Goal: Task Accomplishment & Management: Complete application form

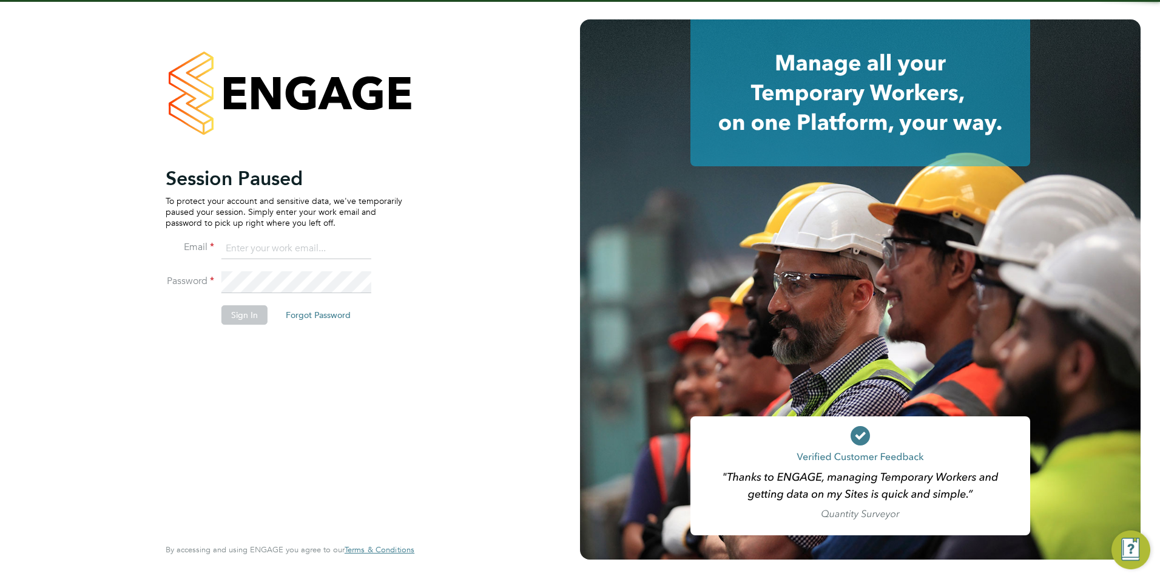
type input "olivia.triassi@huntereducation.co.uk"
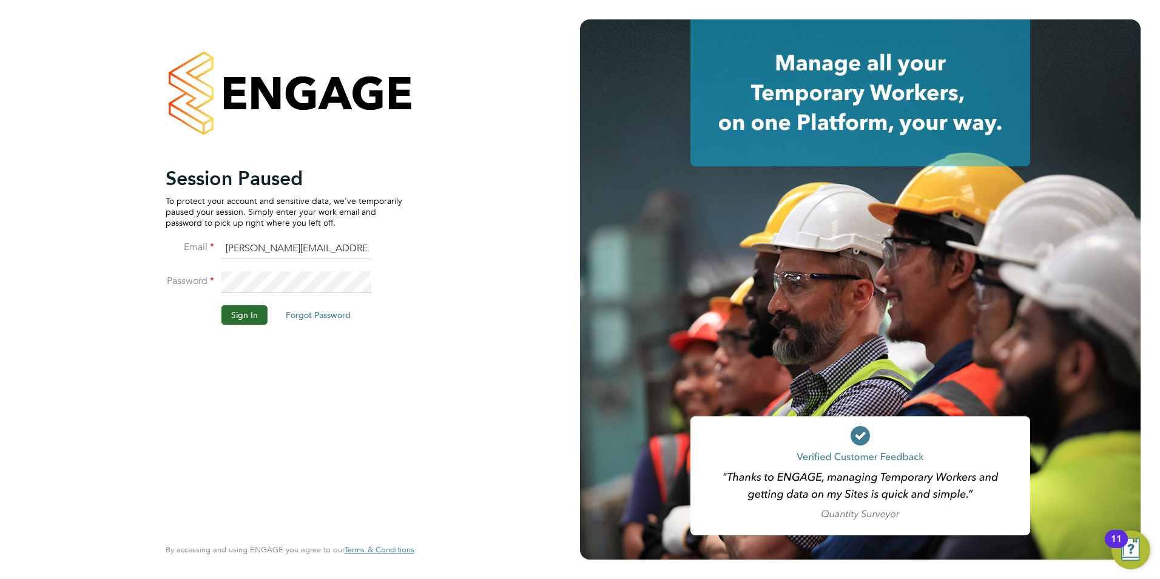
click at [241, 315] on button "Sign In" at bounding box center [244, 314] width 46 height 19
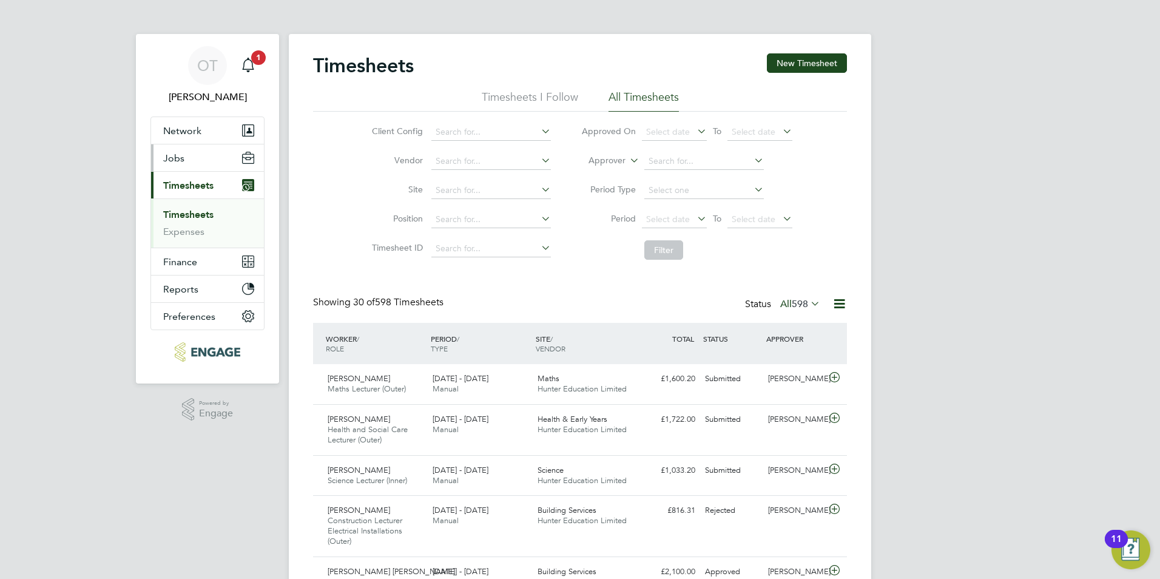
click at [166, 151] on button "Jobs" at bounding box center [207, 157] width 113 height 27
click at [787, 64] on button "New Timesheet" at bounding box center [807, 62] width 80 height 19
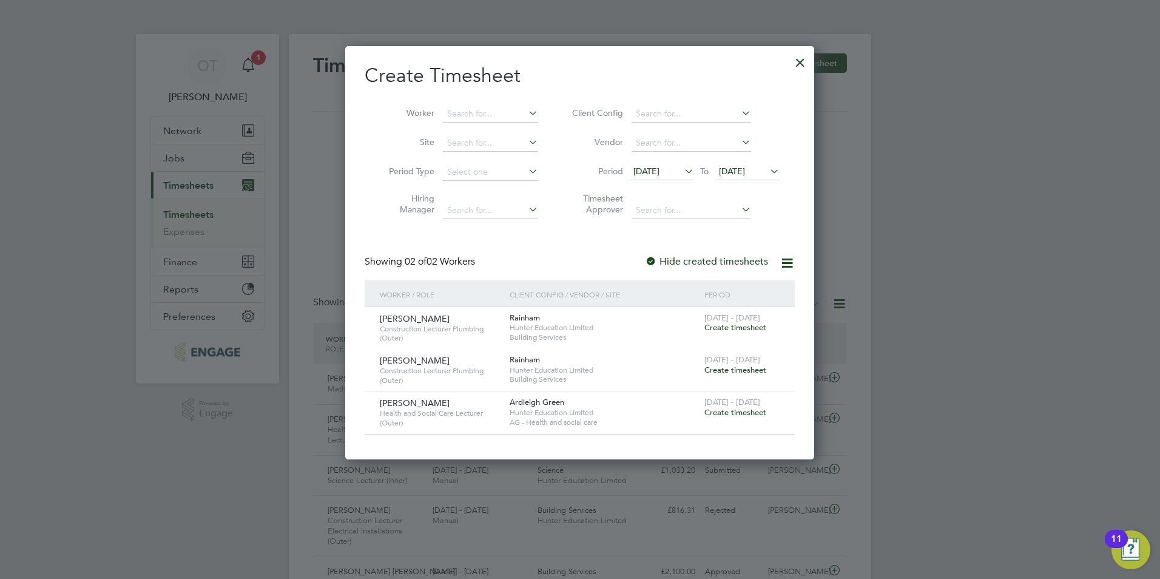
click at [653, 168] on span "[DATE]" at bounding box center [646, 171] width 26 height 11
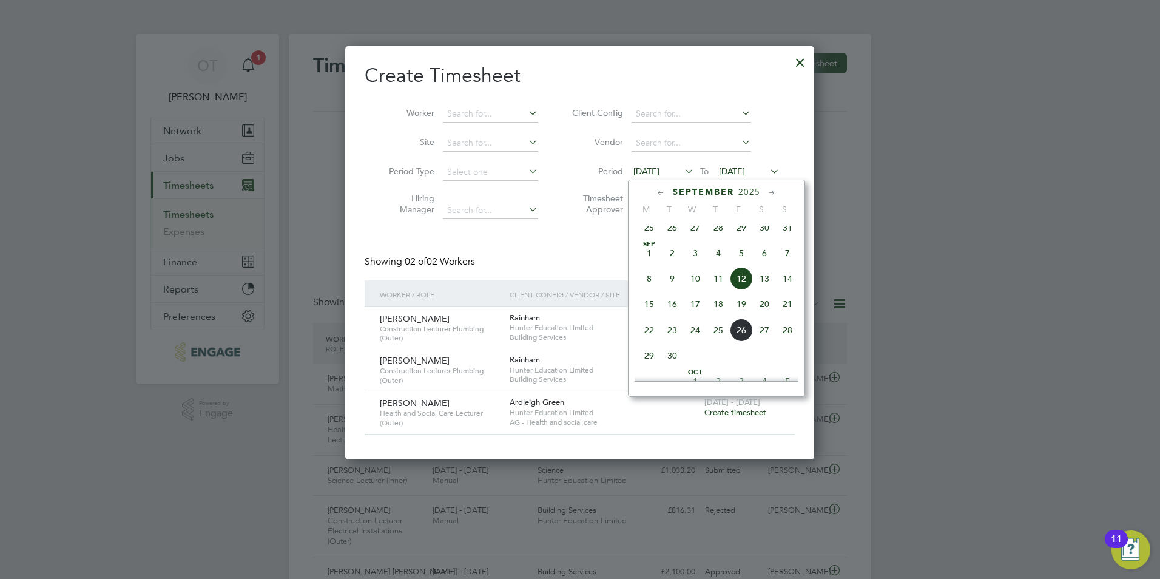
click at [645, 340] on span "22" at bounding box center [649, 329] width 23 height 23
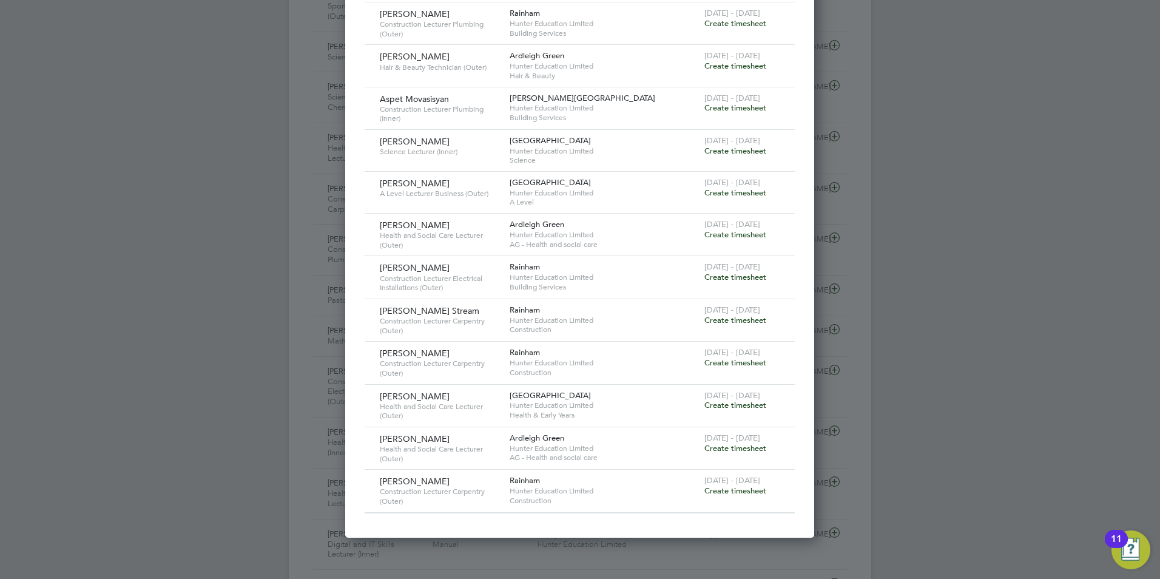
click at [759, 443] on span "Create timesheet" at bounding box center [735, 448] width 62 height 10
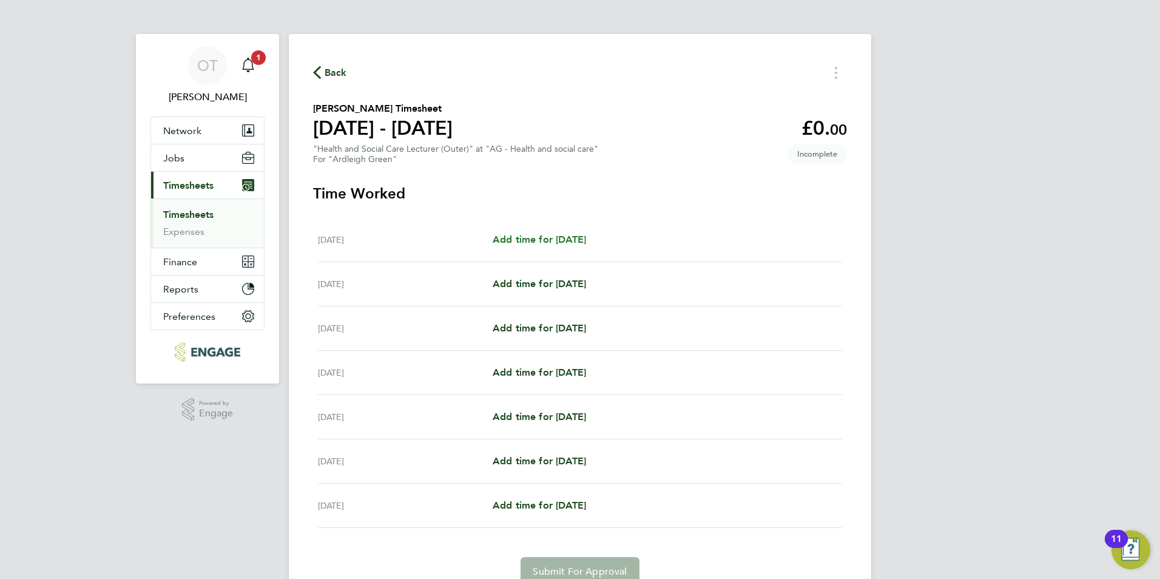
click at [561, 241] on span "Add time for [DATE]" at bounding box center [539, 240] width 93 height 12
select select "60"
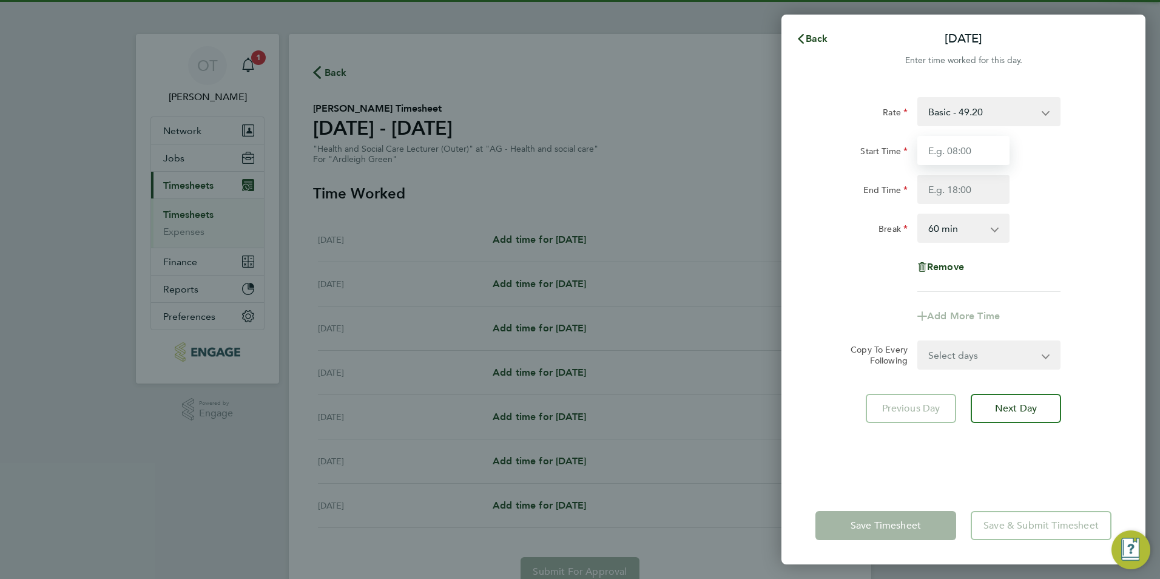
click at [957, 152] on input "Start Time" at bounding box center [963, 150] width 92 height 29
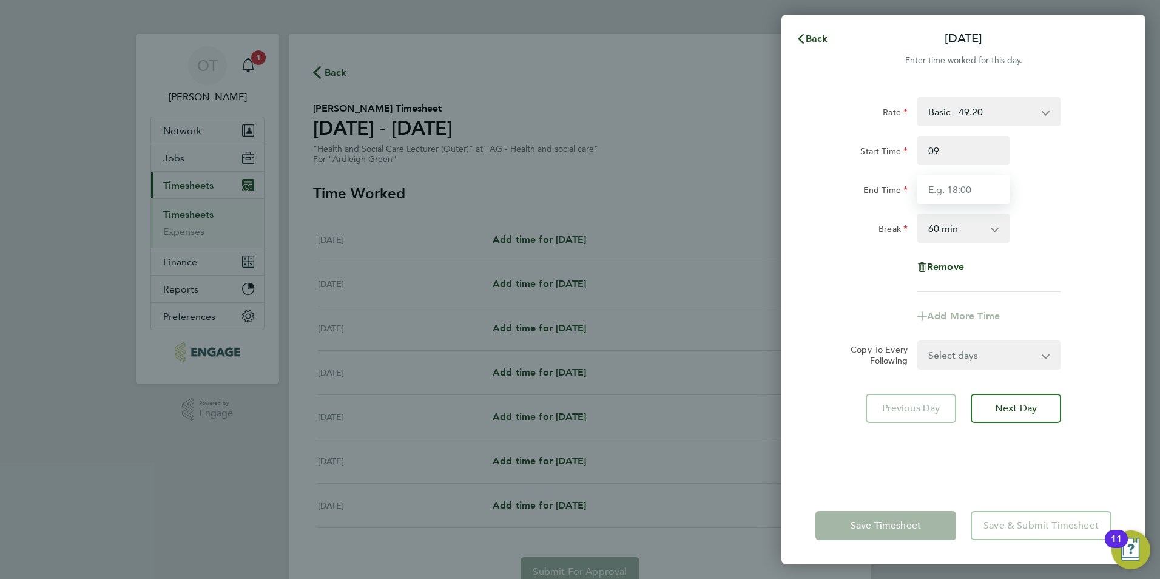
type input "09:00"
type input "17:00"
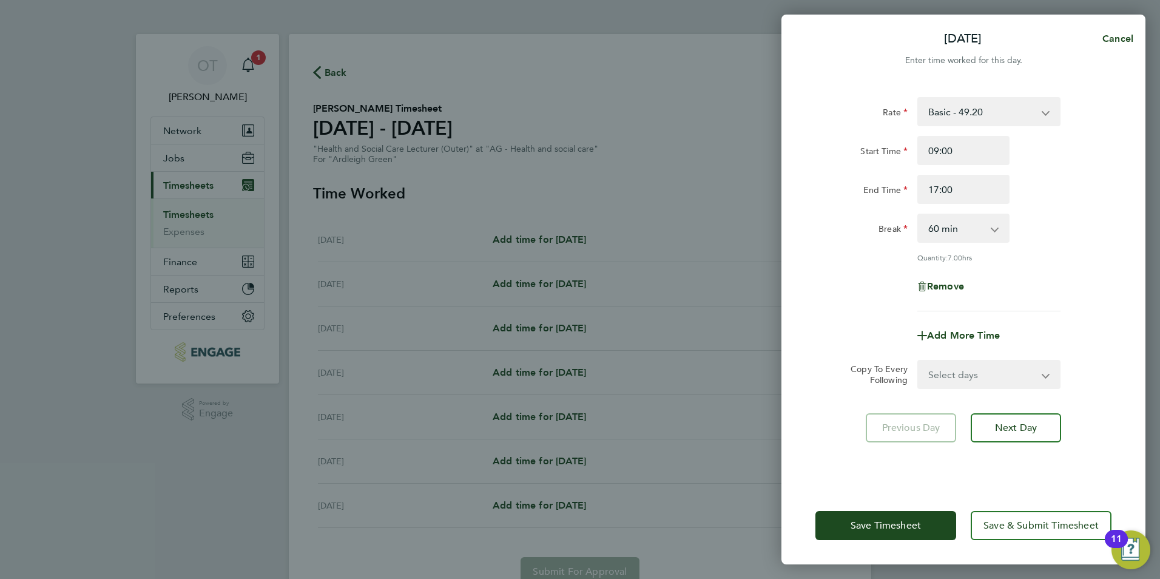
drag, startPoint x: 1097, startPoint y: 151, endPoint x: 1045, endPoint y: 187, distance: 64.1
click at [1097, 151] on div "Start Time 09:00" at bounding box center [963, 150] width 306 height 29
click at [882, 534] on button "Save Timesheet" at bounding box center [885, 525] width 141 height 29
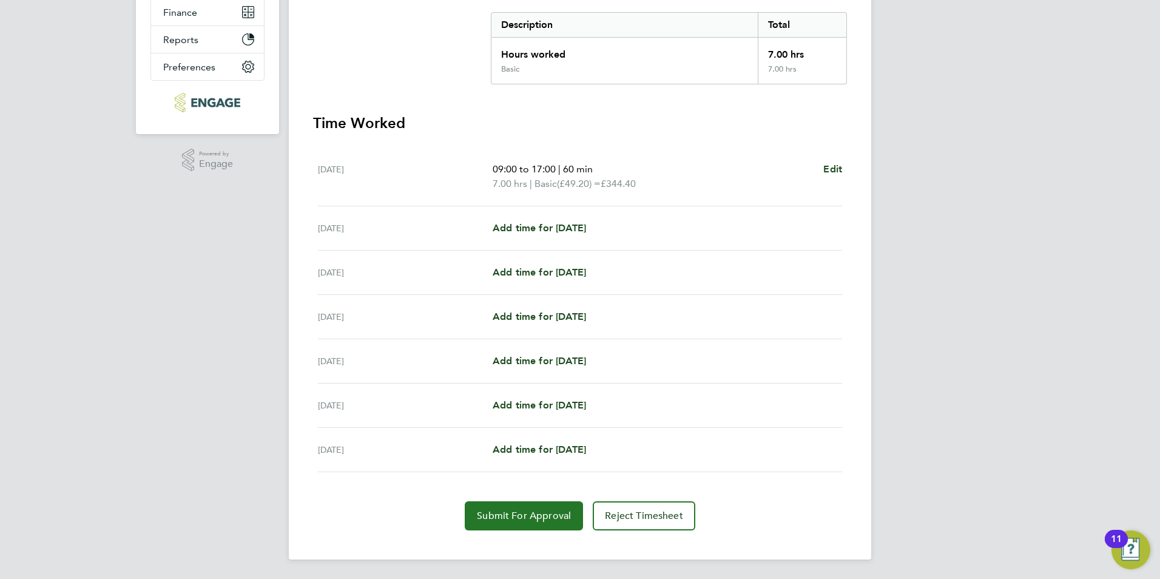
click at [517, 523] on button "Submit For Approval" at bounding box center [524, 515] width 118 height 29
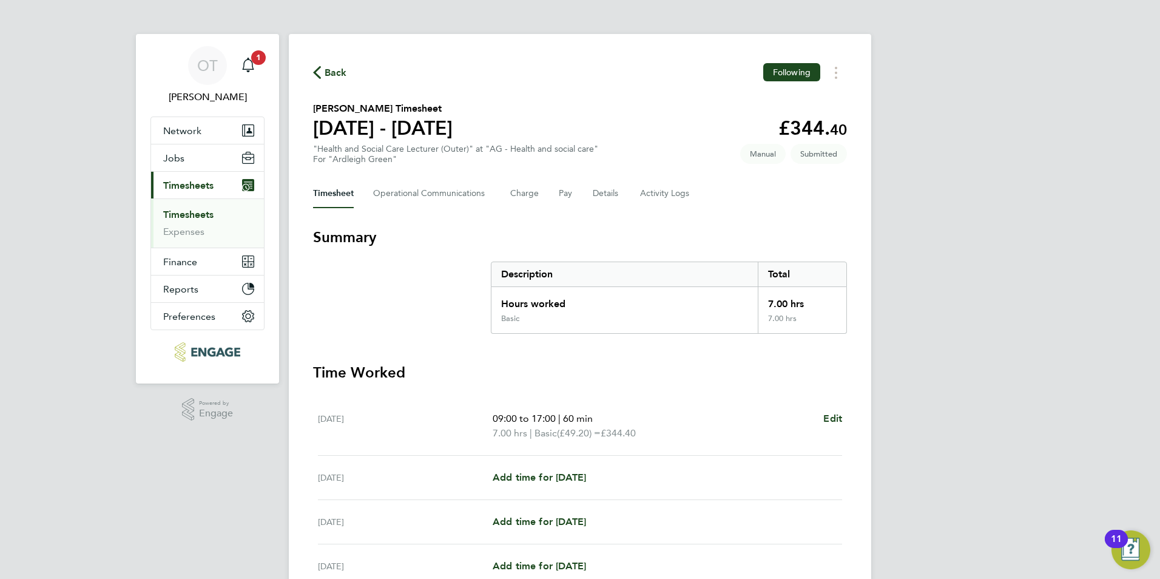
click at [334, 70] on span "Back" at bounding box center [336, 73] width 22 height 15
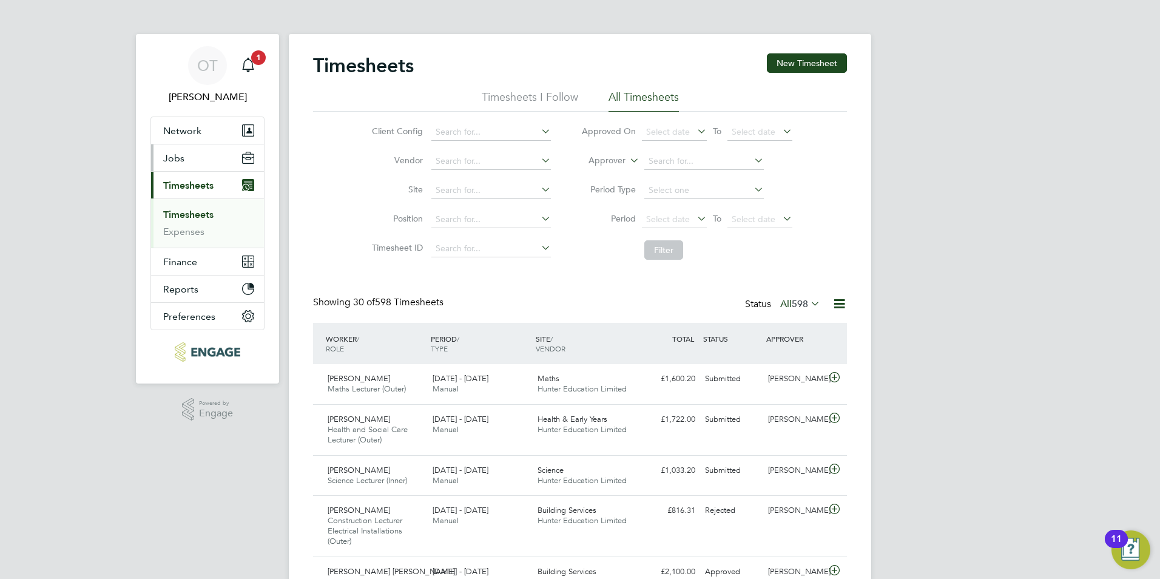
click at [216, 159] on button "Jobs" at bounding box center [207, 157] width 113 height 27
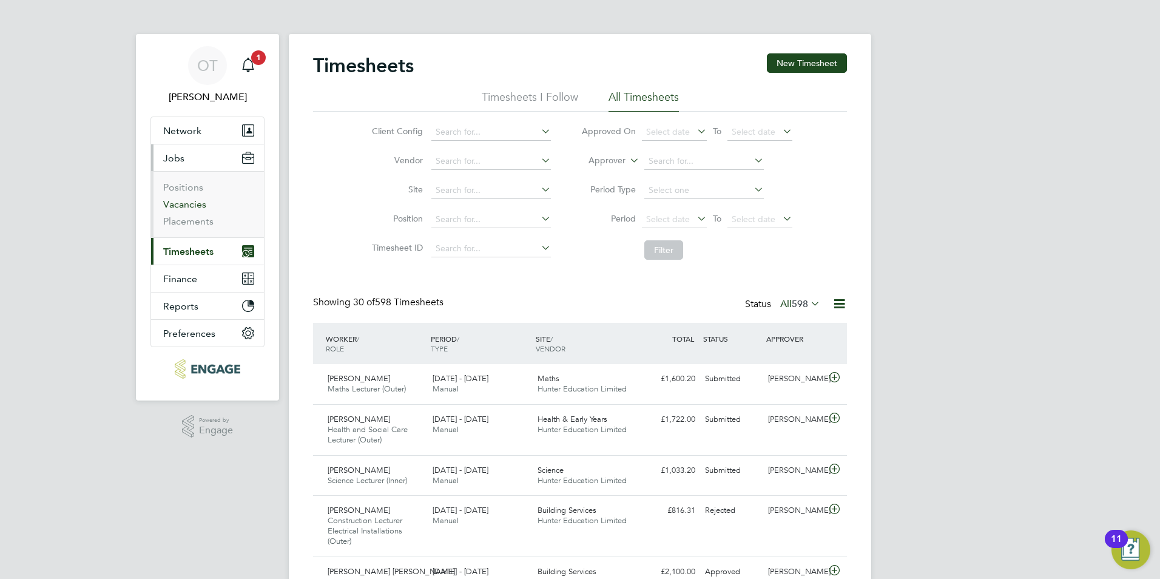
click at [205, 202] on link "Vacancies" at bounding box center [184, 204] width 43 height 12
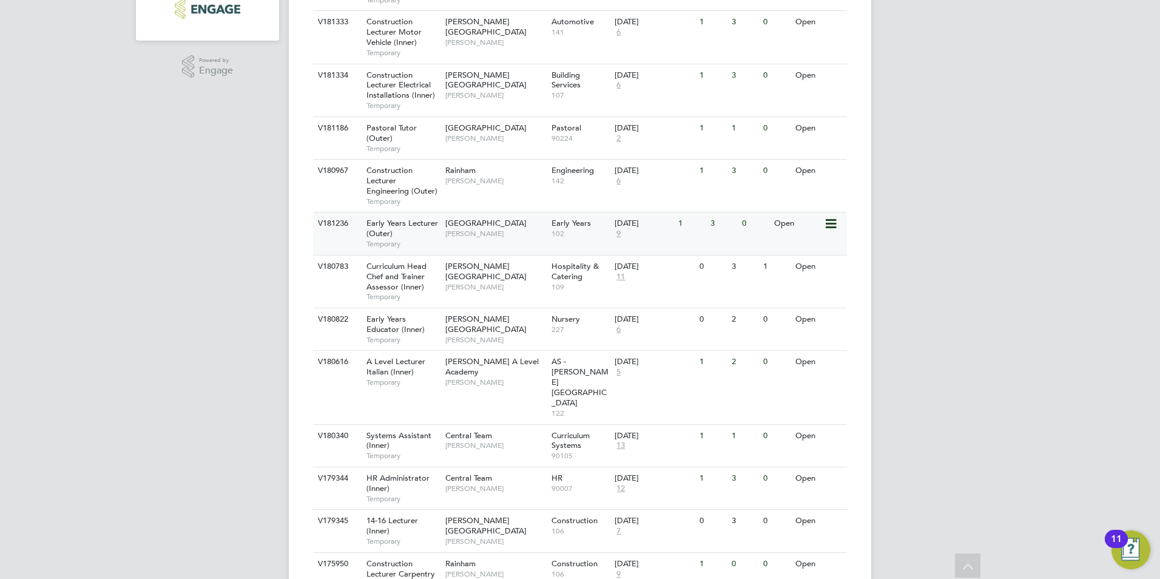
scroll to position [339, 0]
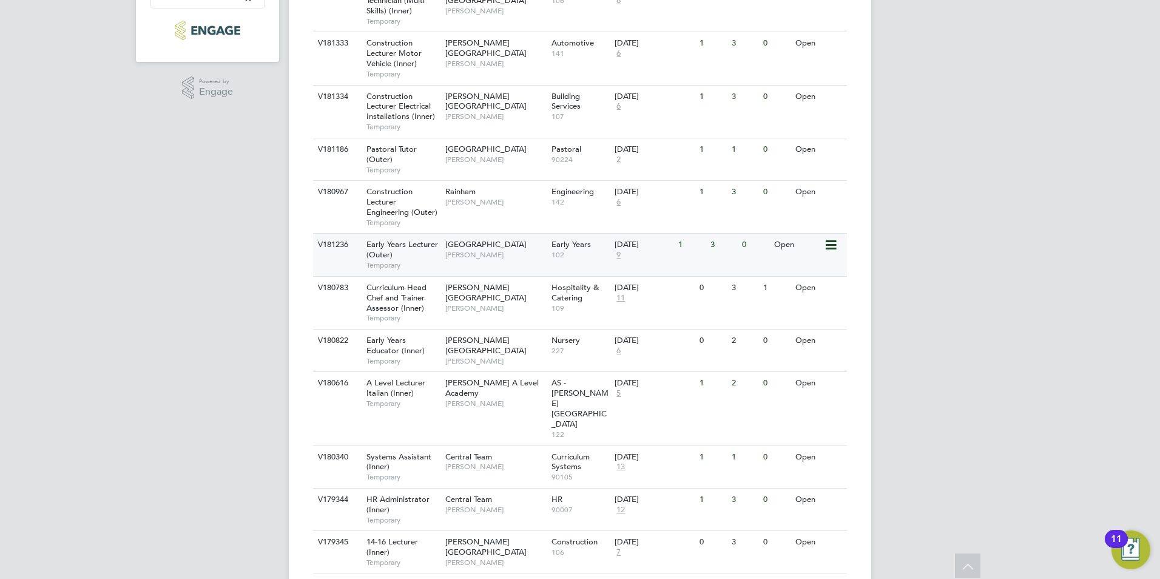
click at [490, 255] on span "[PERSON_NAME]" at bounding box center [495, 255] width 100 height 10
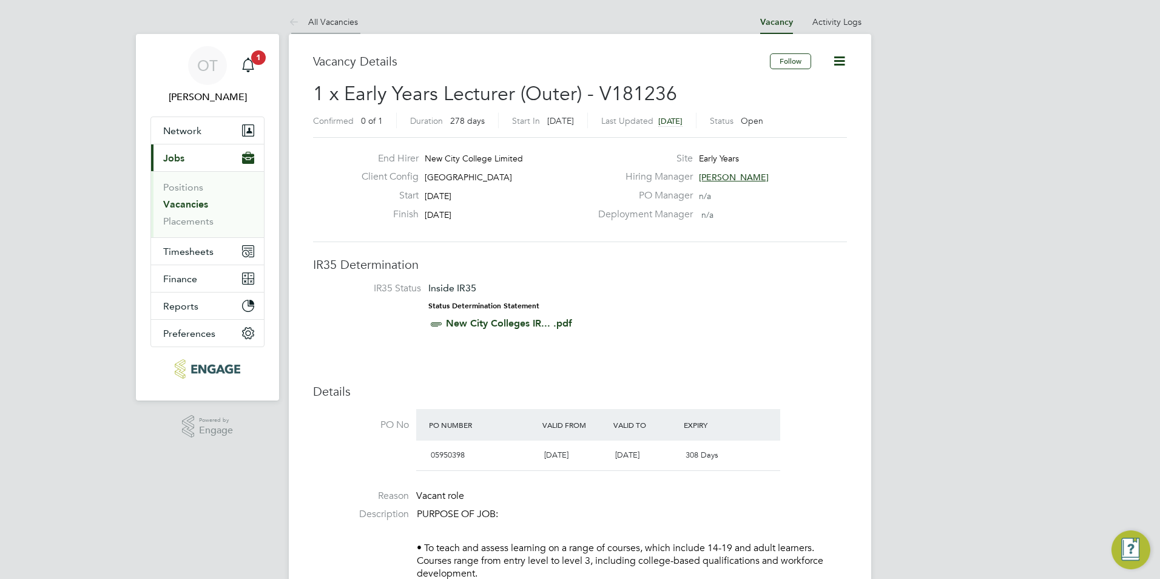
click at [323, 22] on link "All Vacancies" at bounding box center [323, 21] width 69 height 11
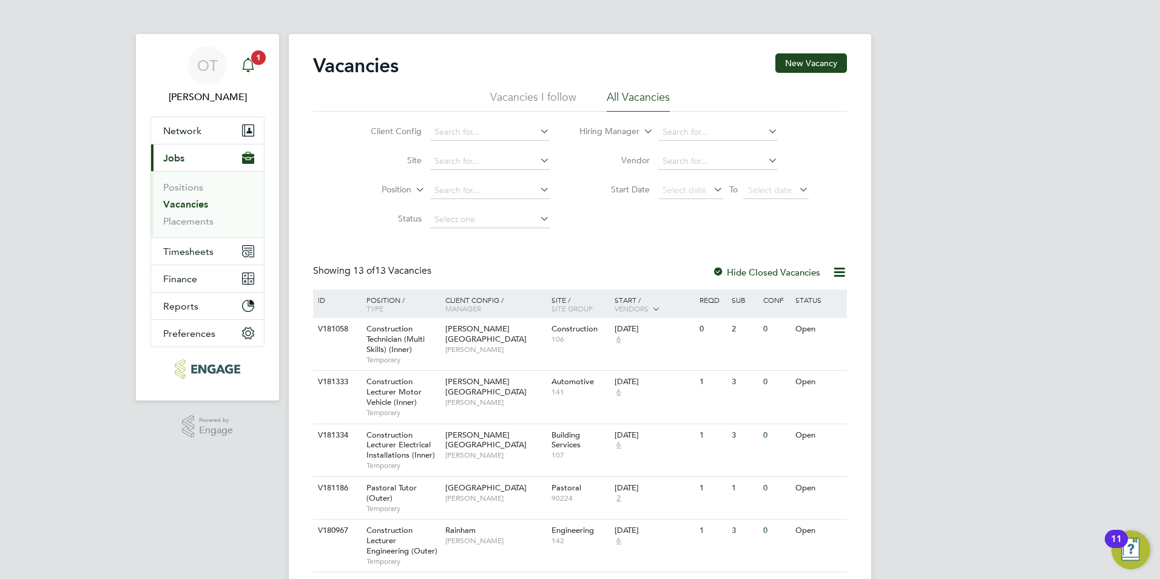
click at [248, 62] on icon "Main navigation" at bounding box center [248, 65] width 15 height 15
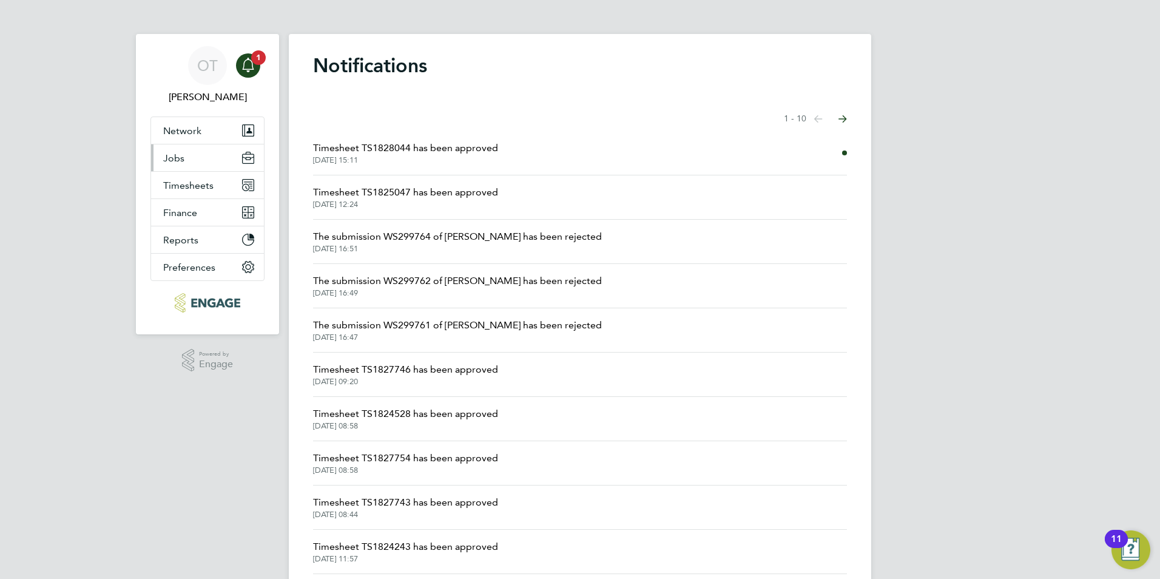
click at [209, 156] on button "Jobs" at bounding box center [207, 157] width 113 height 27
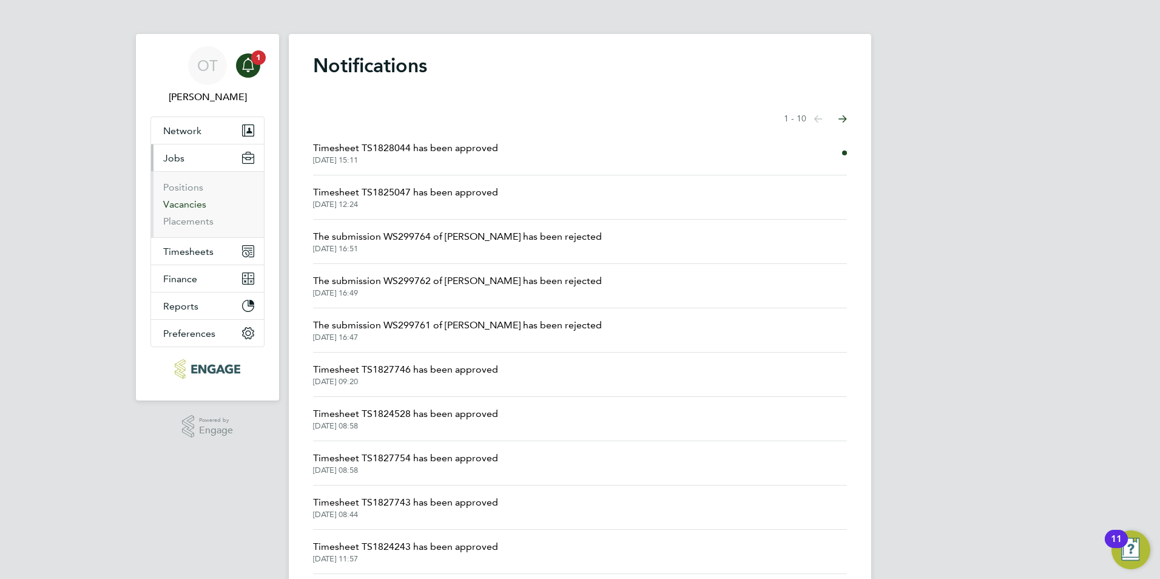
click at [197, 204] on link "Vacancies" at bounding box center [184, 204] width 43 height 12
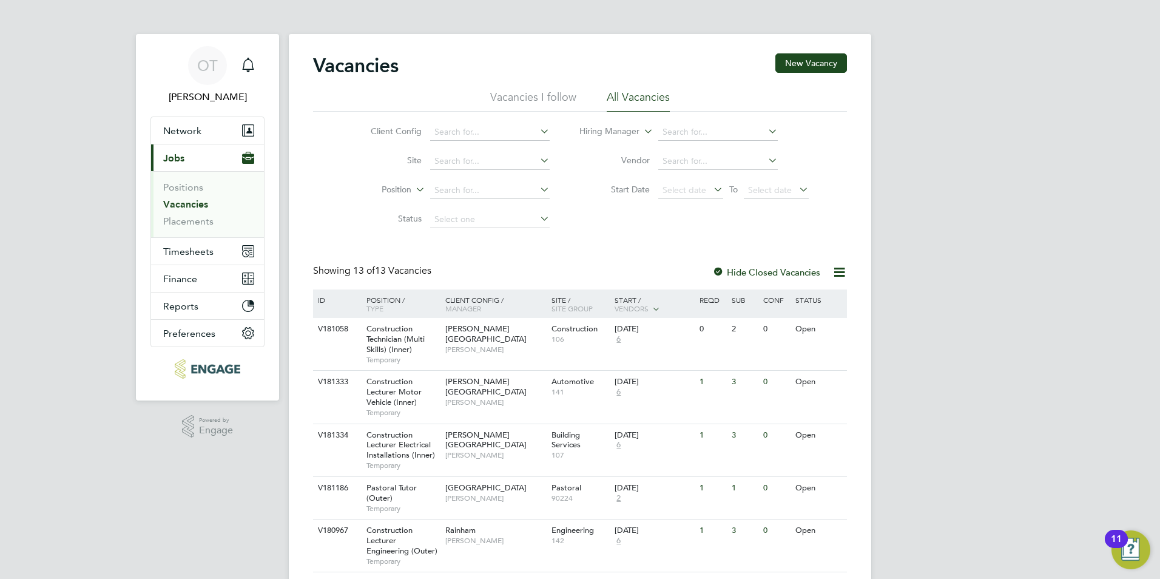
click at [197, 203] on link "Vacancies" at bounding box center [185, 204] width 45 height 12
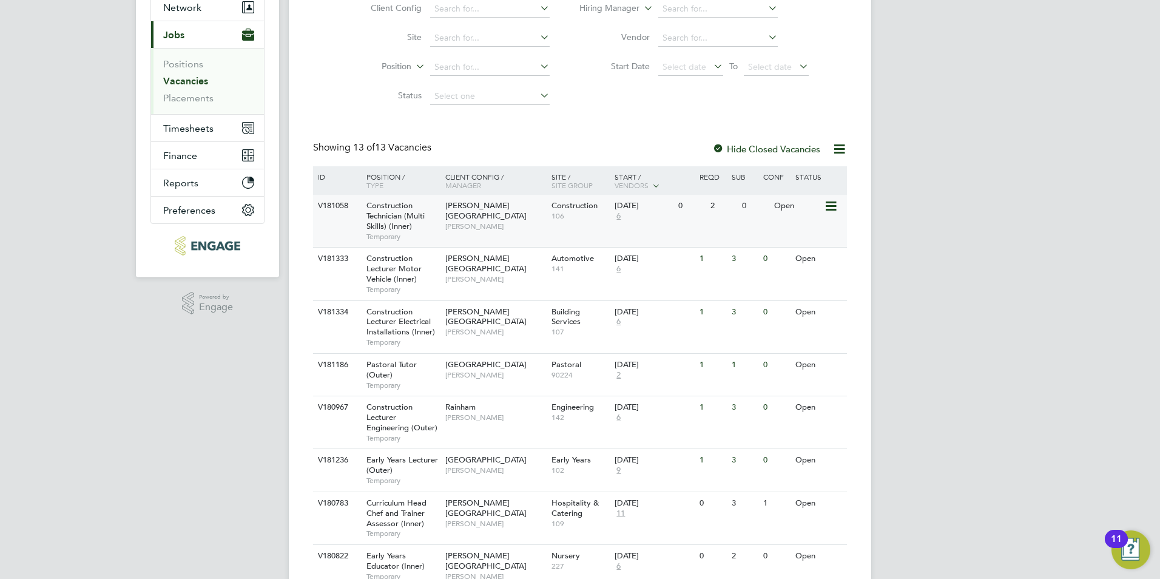
scroll to position [243, 0]
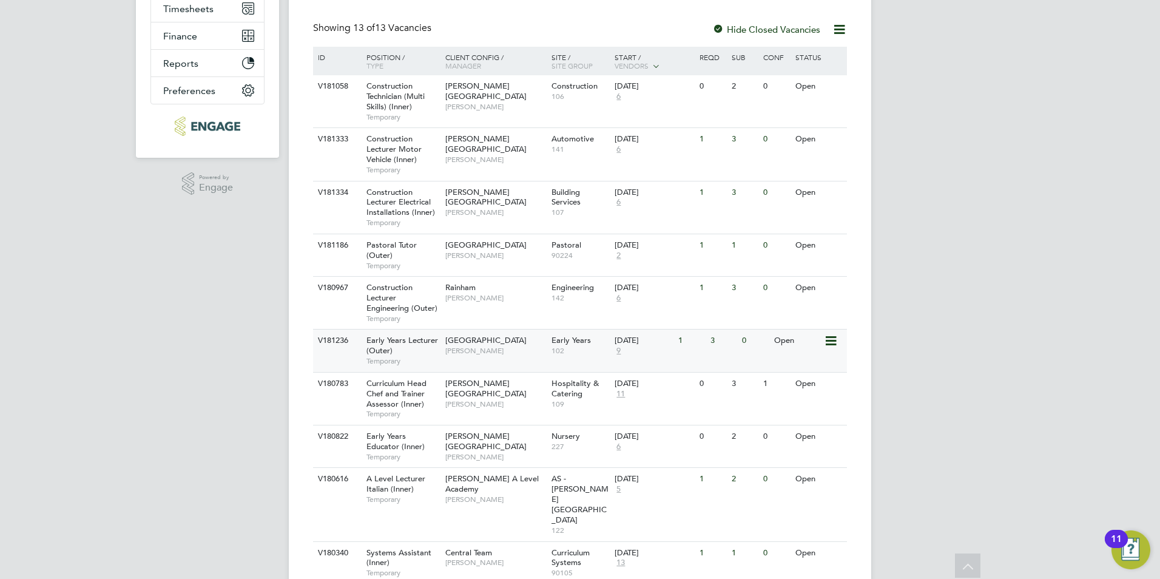
click at [476, 355] on span "[PERSON_NAME]" at bounding box center [495, 351] width 100 height 10
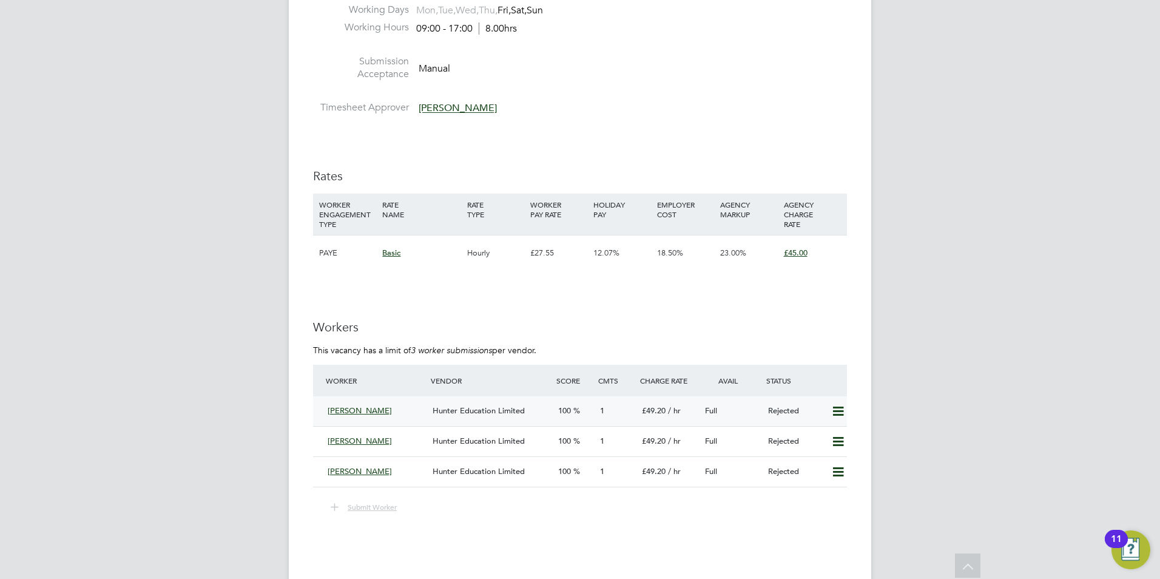
scroll to position [1941, 0]
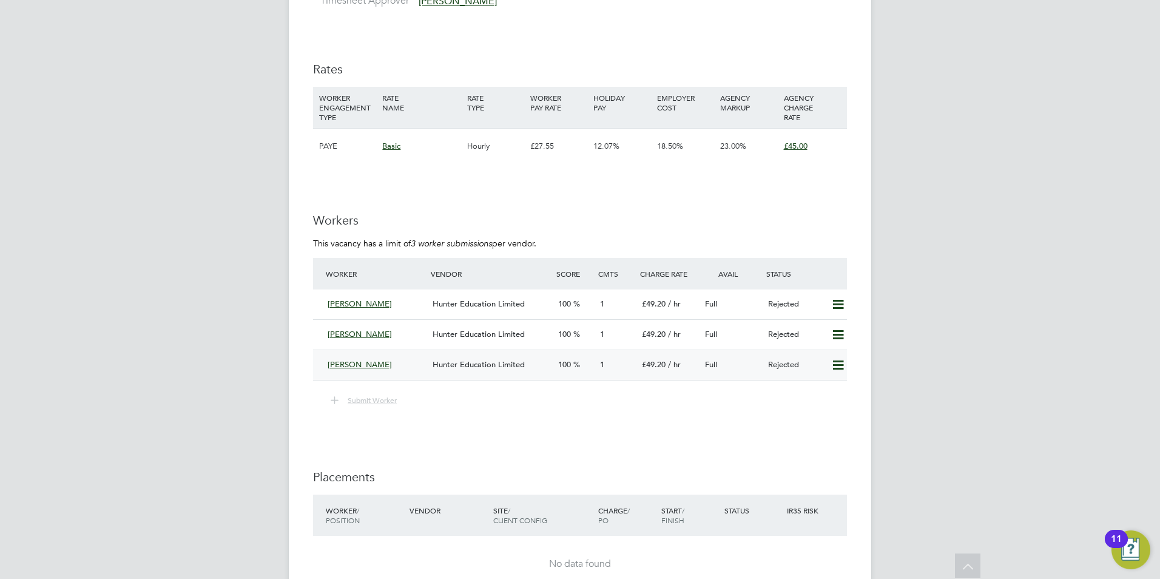
click at [841, 360] on icon at bounding box center [838, 365] width 15 height 10
click at [820, 387] on li "Resubmit" at bounding box center [818, 390] width 52 height 17
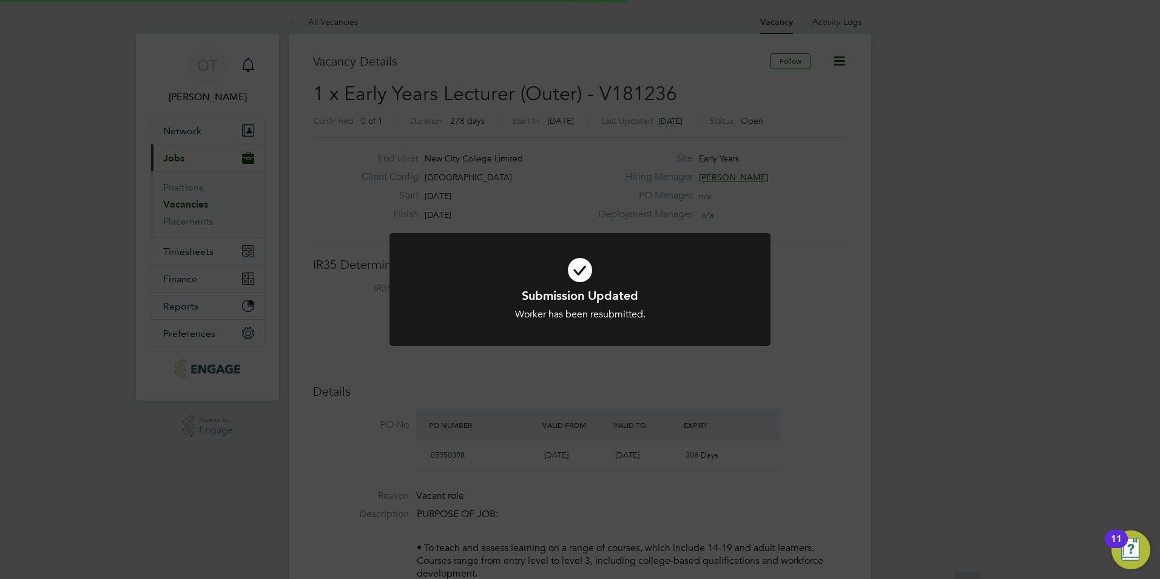
scroll to position [36, 85]
click at [842, 358] on div "Submission Updated Worker has been resubmitted. Cancel Okay" at bounding box center [580, 289] width 1160 height 579
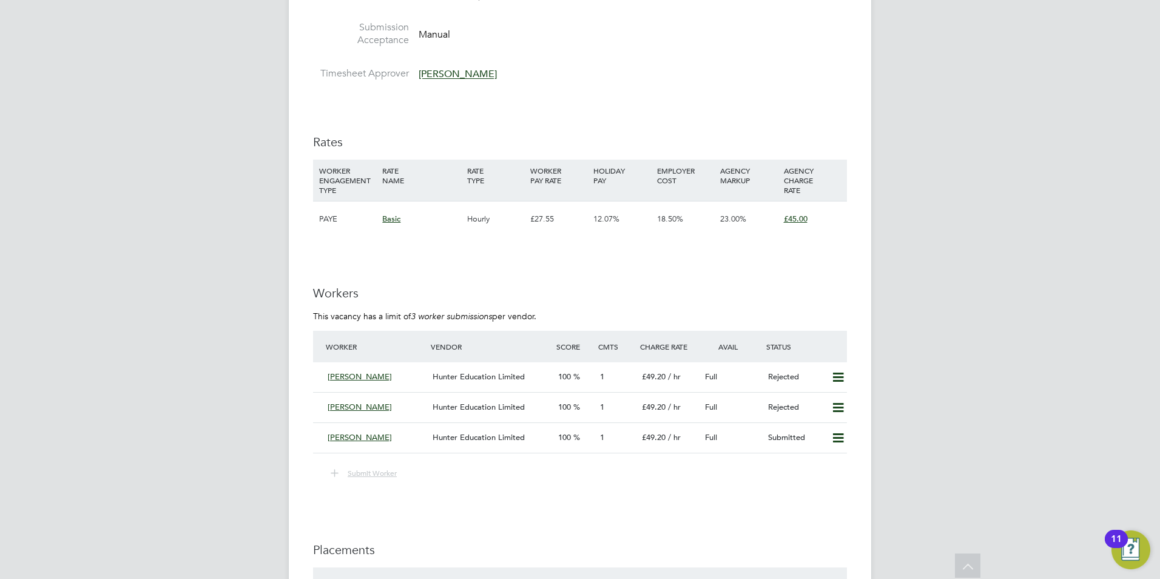
scroll to position [2002, 0]
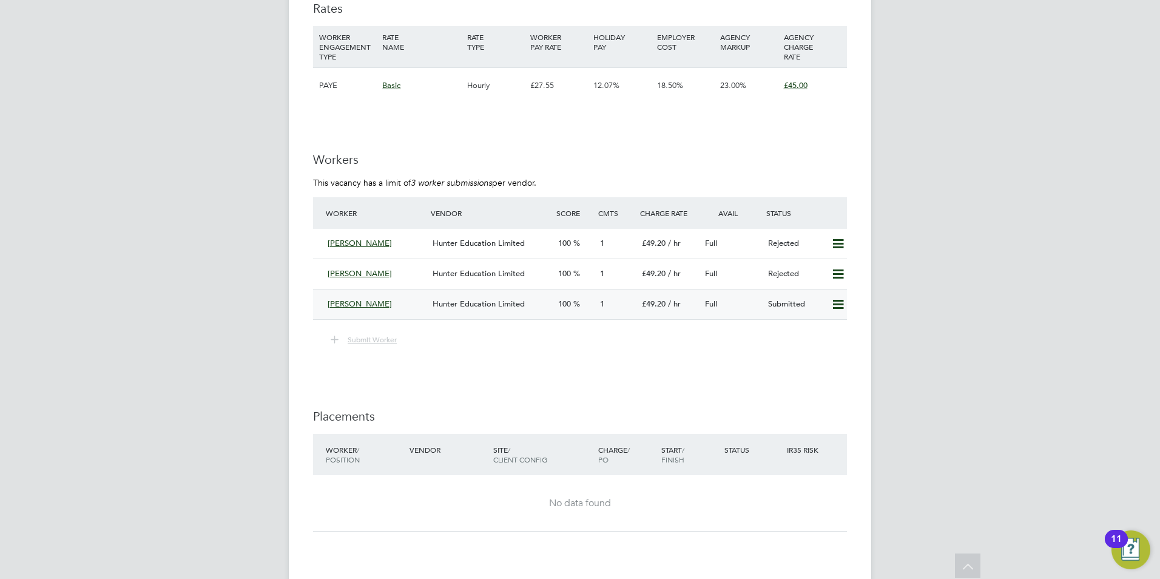
click at [838, 304] on icon at bounding box center [838, 305] width 15 height 10
click at [817, 337] on li "Remove" at bounding box center [820, 330] width 47 height 17
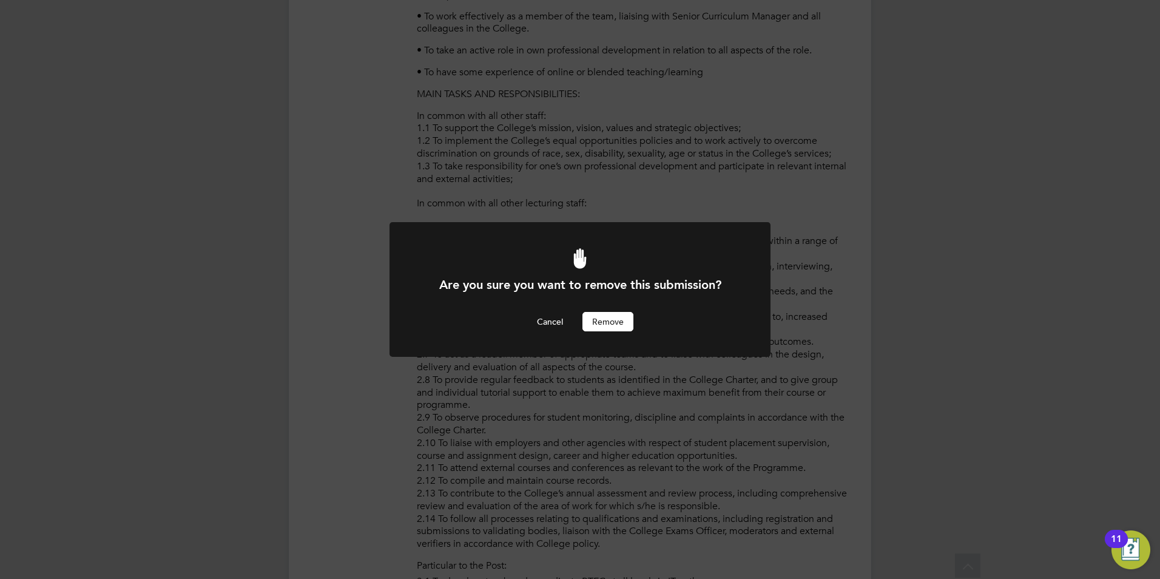
scroll to position [0, 0]
click at [589, 312] on button "Remove" at bounding box center [607, 321] width 51 height 19
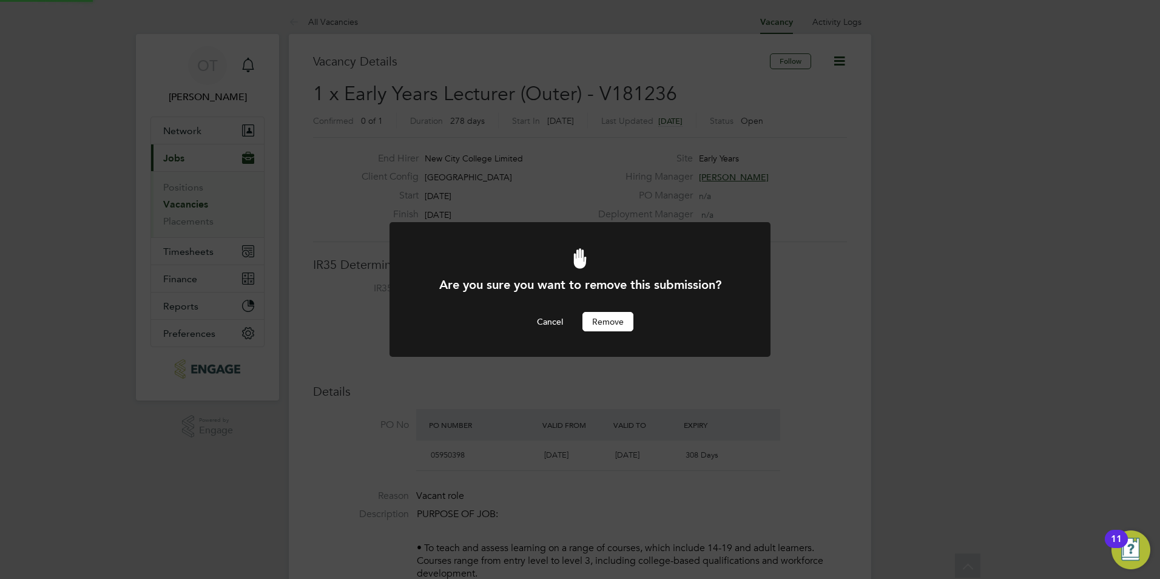
scroll to position [579, 0]
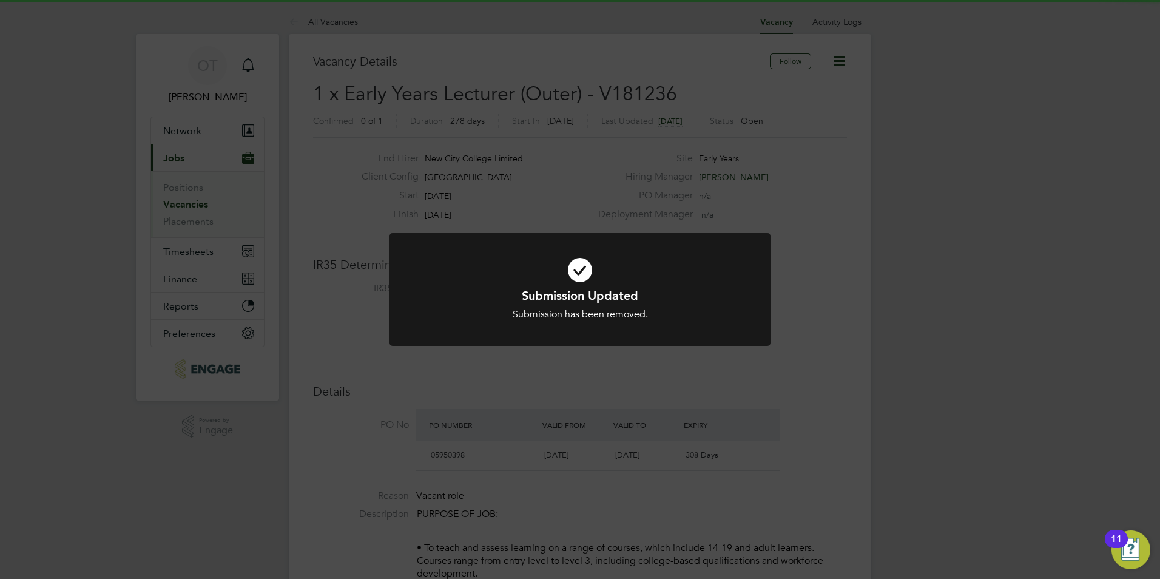
click at [587, 345] on div at bounding box center [579, 289] width 381 height 113
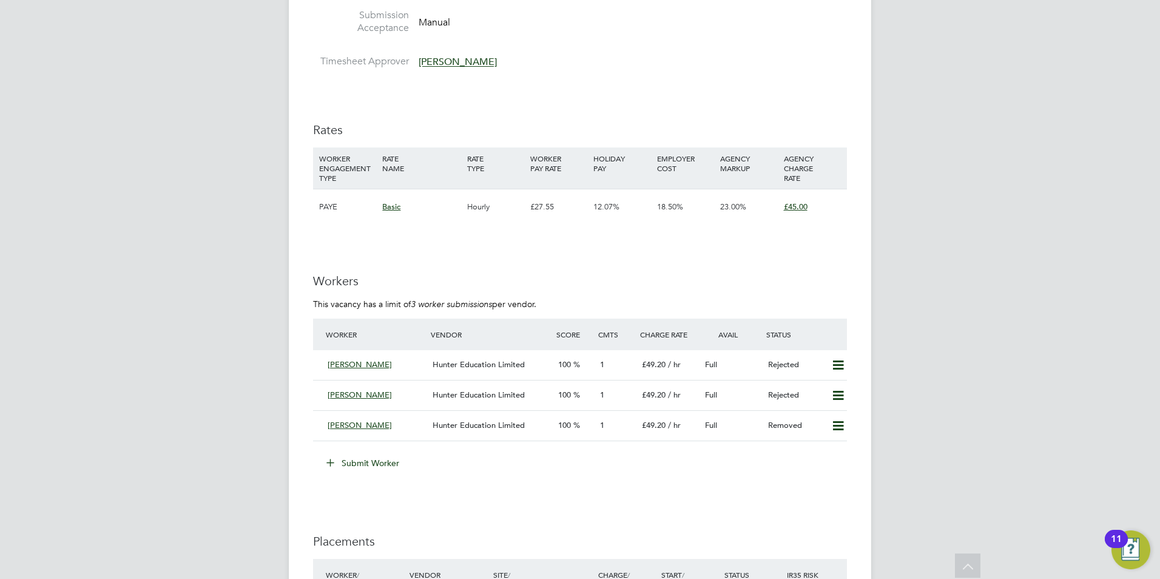
click at [389, 456] on button "Submit Worker" at bounding box center [363, 462] width 91 height 19
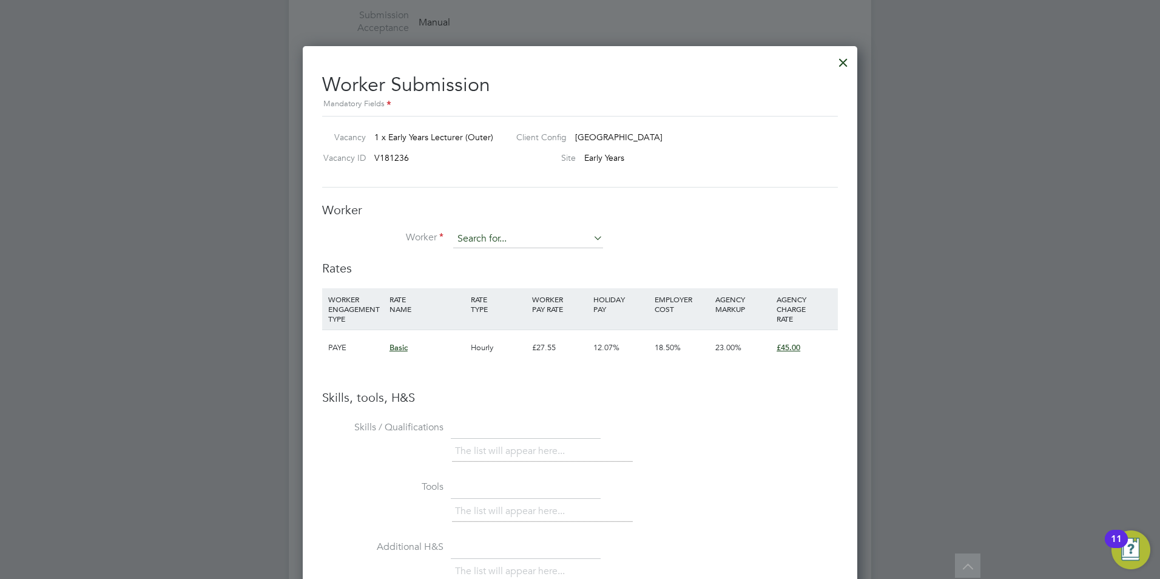
click at [476, 244] on input at bounding box center [528, 239] width 150 height 18
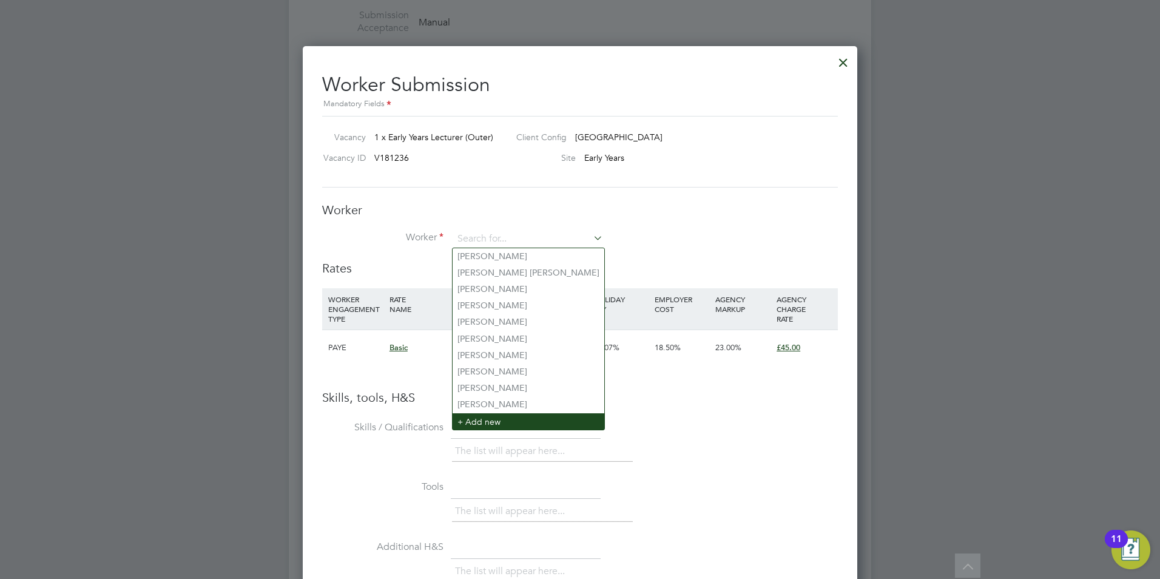
click at [502, 413] on li "+ Add new" at bounding box center [529, 421] width 152 height 16
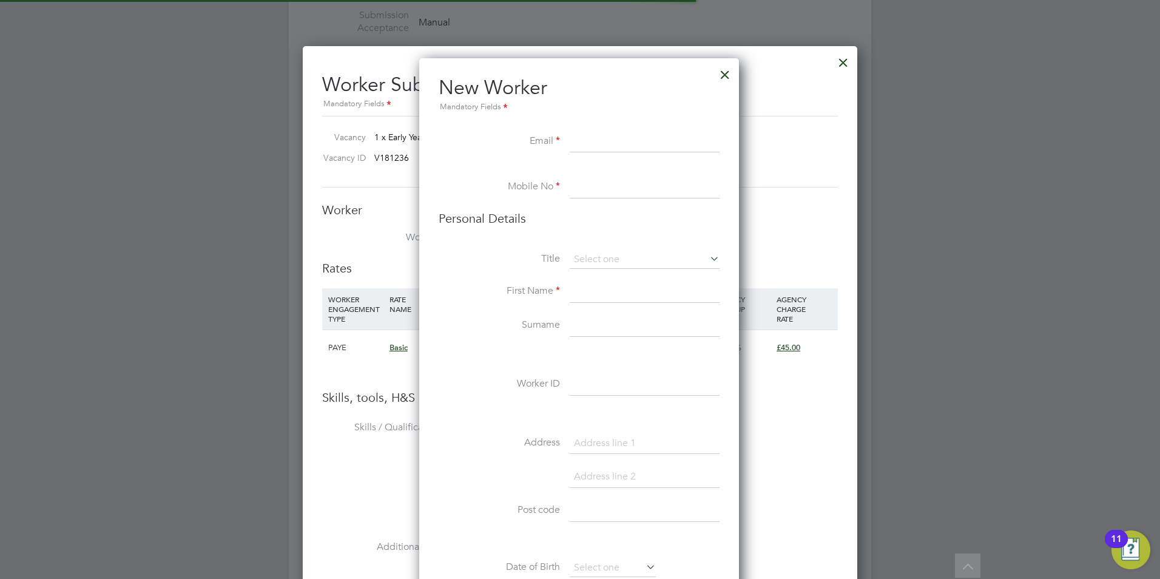
paste input "[EMAIL_ADDRESS][DOMAIN_NAME]"
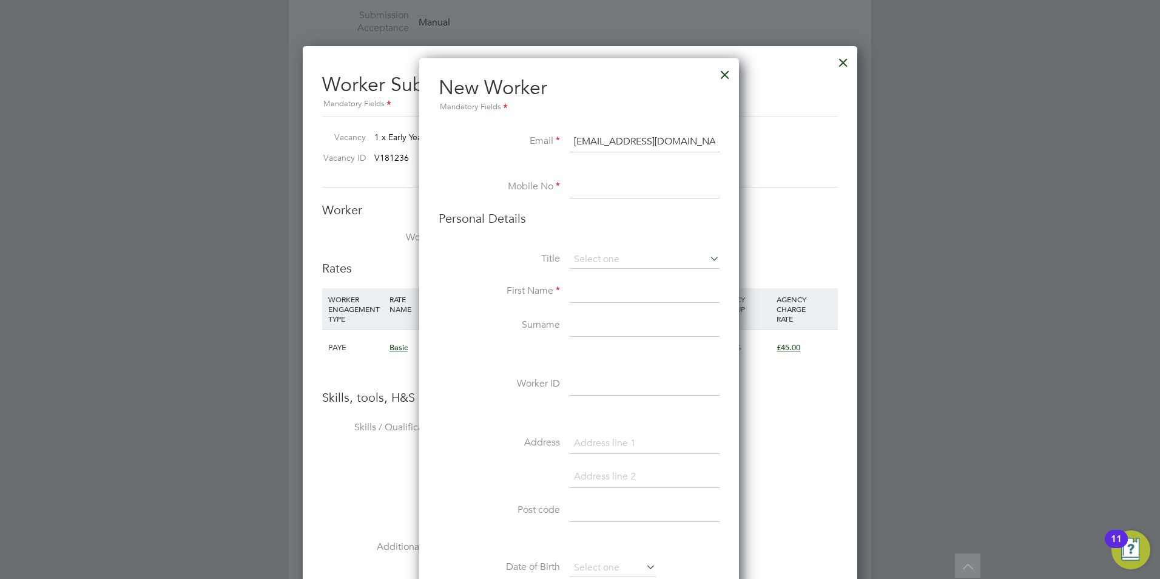
type input "[EMAIL_ADDRESS][DOMAIN_NAME]"
click at [599, 189] on input at bounding box center [645, 188] width 150 height 22
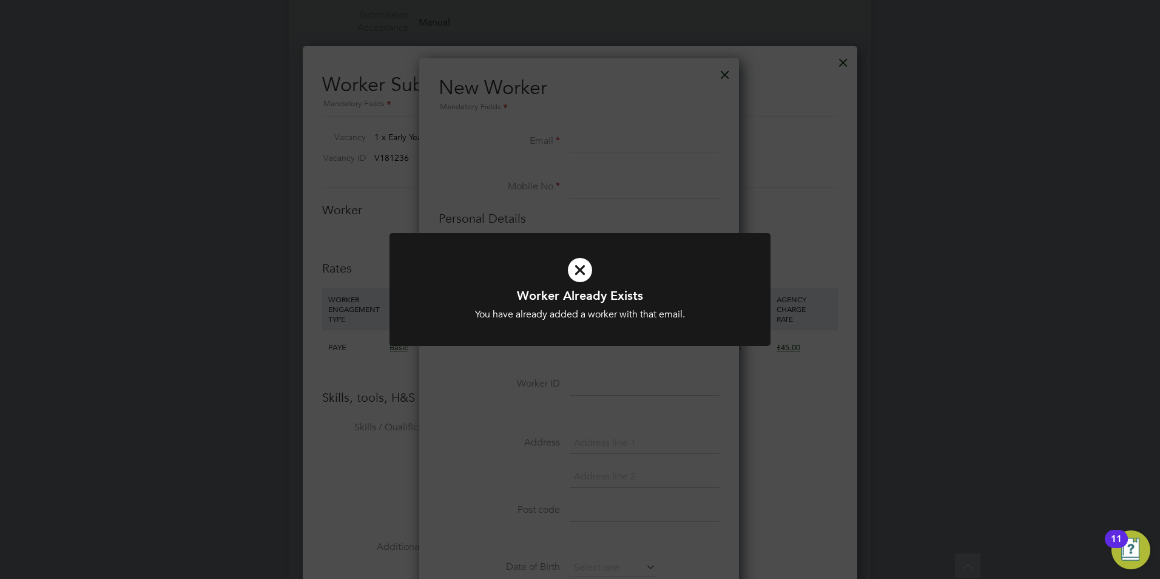
click at [635, 155] on div "Worker Already Exists You have already added a worker with that email. Cancel O…" at bounding box center [580, 289] width 1160 height 579
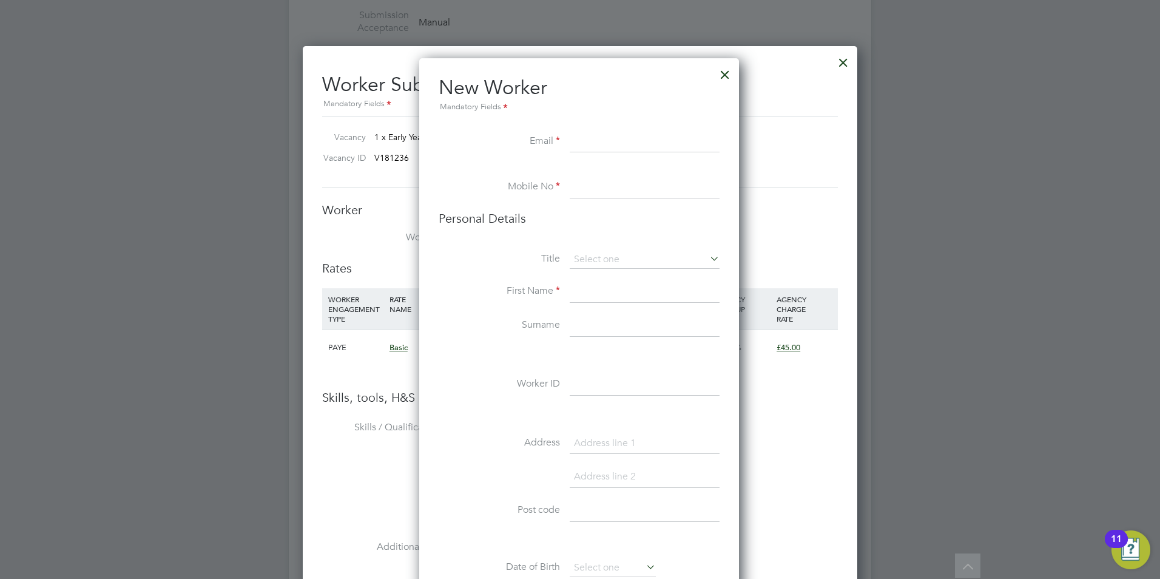
click at [726, 74] on div at bounding box center [725, 72] width 22 height 22
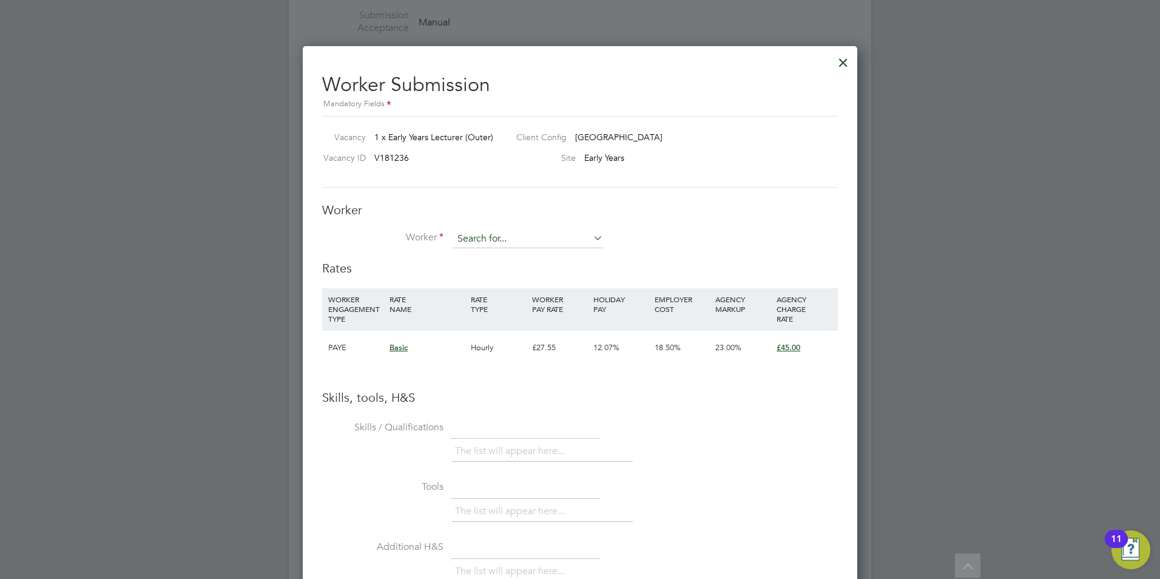
click at [499, 230] on input at bounding box center [528, 239] width 150 height 18
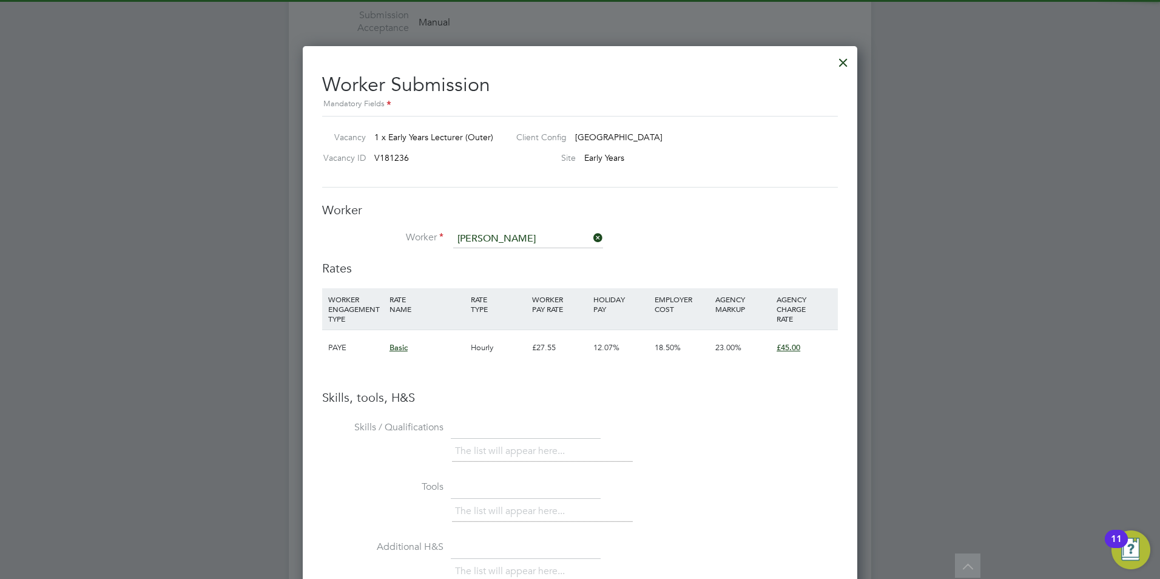
click at [497, 248] on li "[PERSON_NAME] e Senjack" at bounding box center [528, 256] width 151 height 16
type input "[PERSON_NAME]"
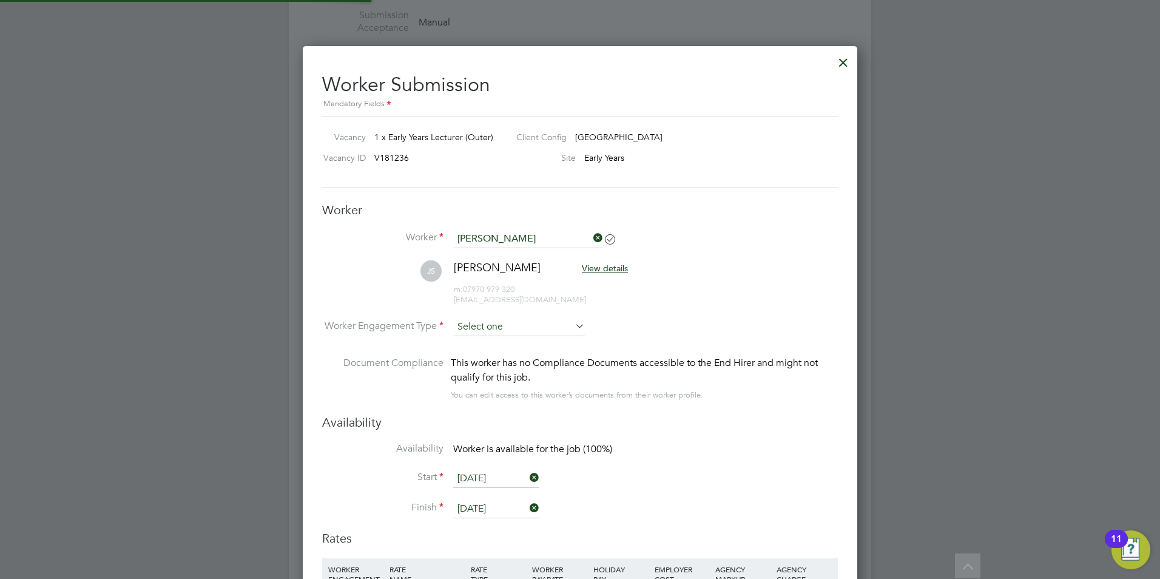
click at [507, 324] on input at bounding box center [519, 327] width 132 height 18
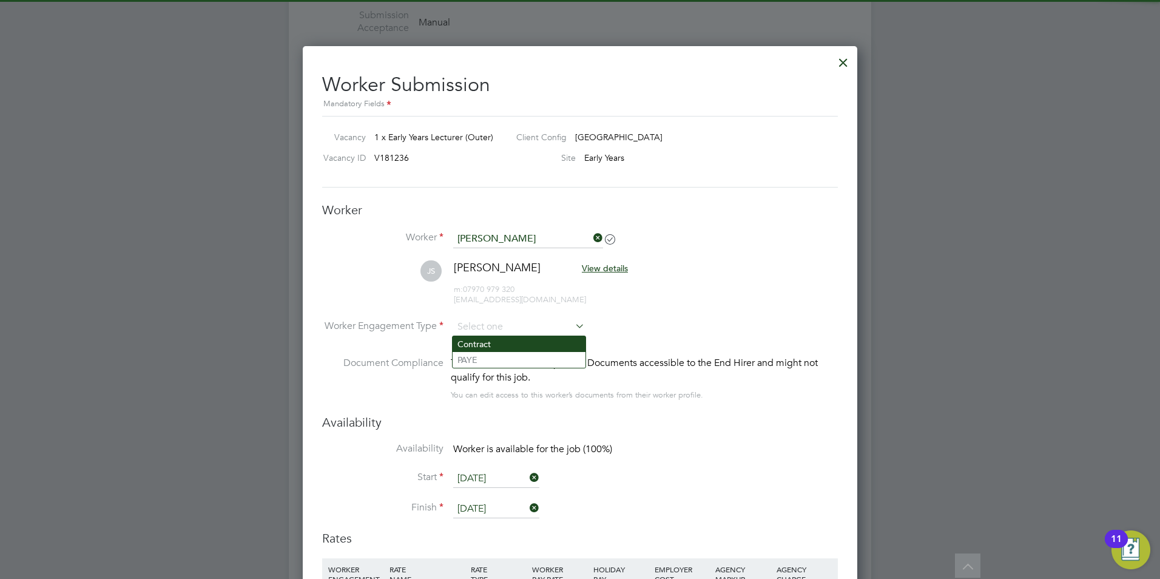
click at [511, 345] on li "Contract" at bounding box center [519, 344] width 133 height 16
type input "Contract"
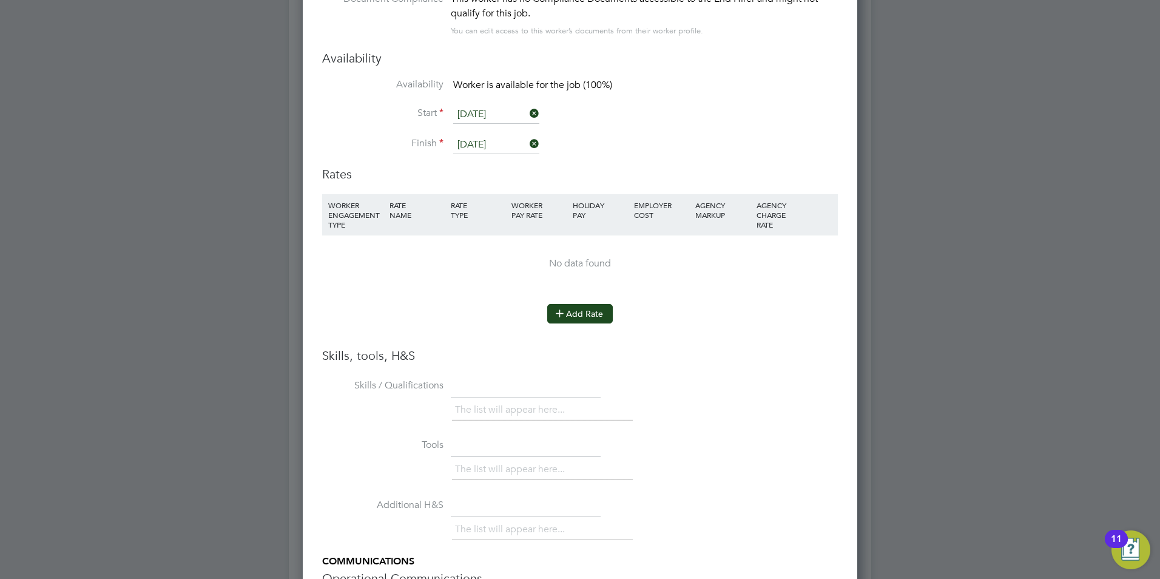
click at [570, 318] on button "Add Rate" at bounding box center [580, 313] width 66 height 19
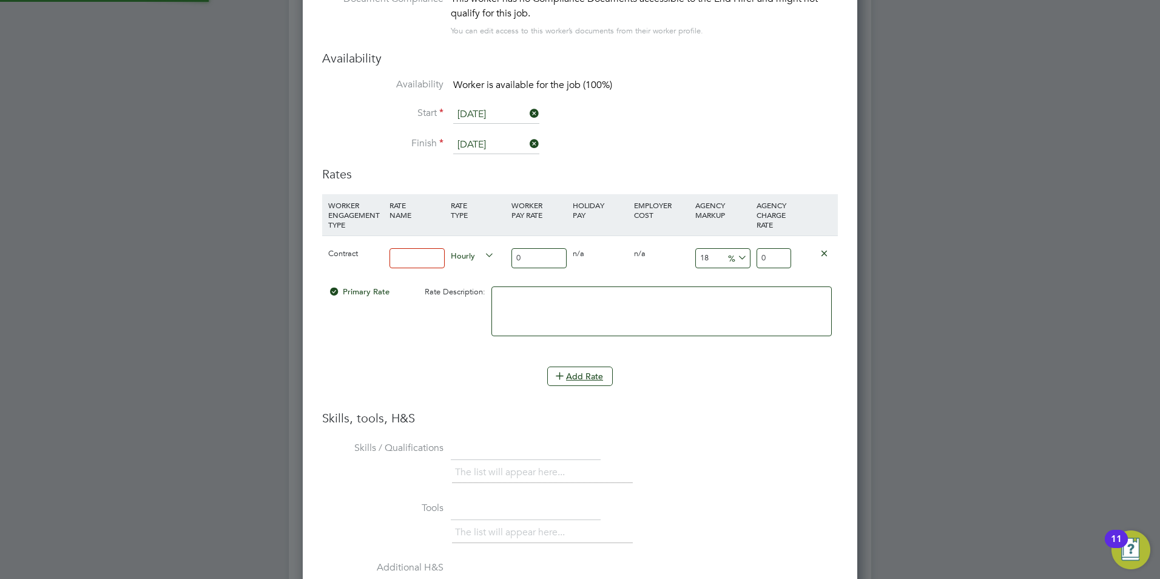
click at [410, 251] on input at bounding box center [416, 258] width 55 height 20
type input "Basic"
click at [533, 252] on input "0" at bounding box center [538, 258] width 55 height 20
type input "4"
type input "4.72"
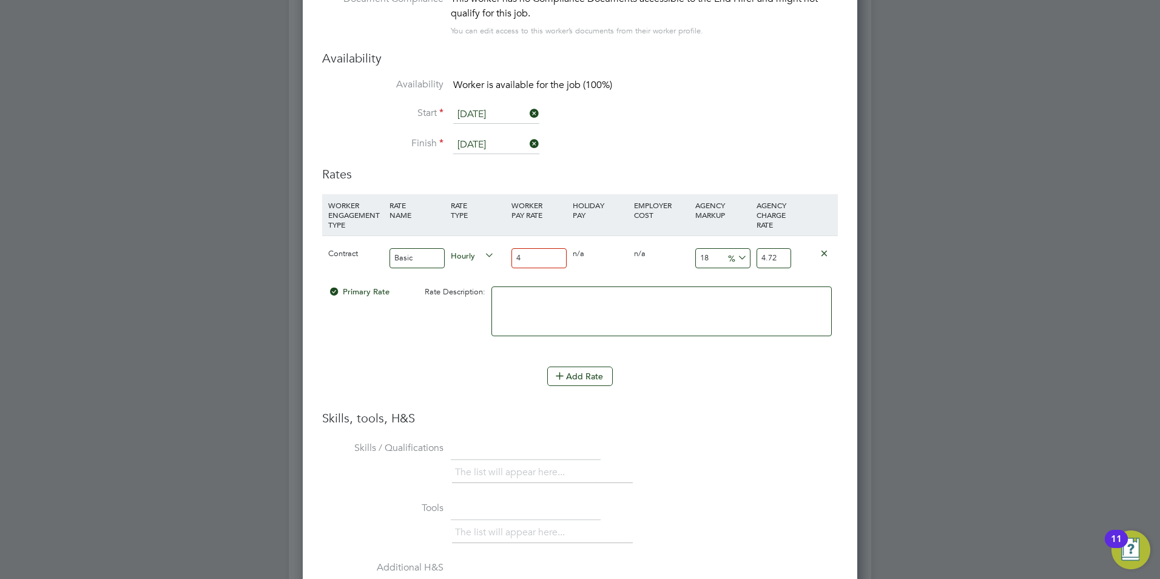
type input "40"
type input "47.2"
type input "40"
drag, startPoint x: 712, startPoint y: 260, endPoint x: 693, endPoint y: 257, distance: 18.5
click at [693, 257] on div "18 7.2 %" at bounding box center [722, 258] width 61 height 44
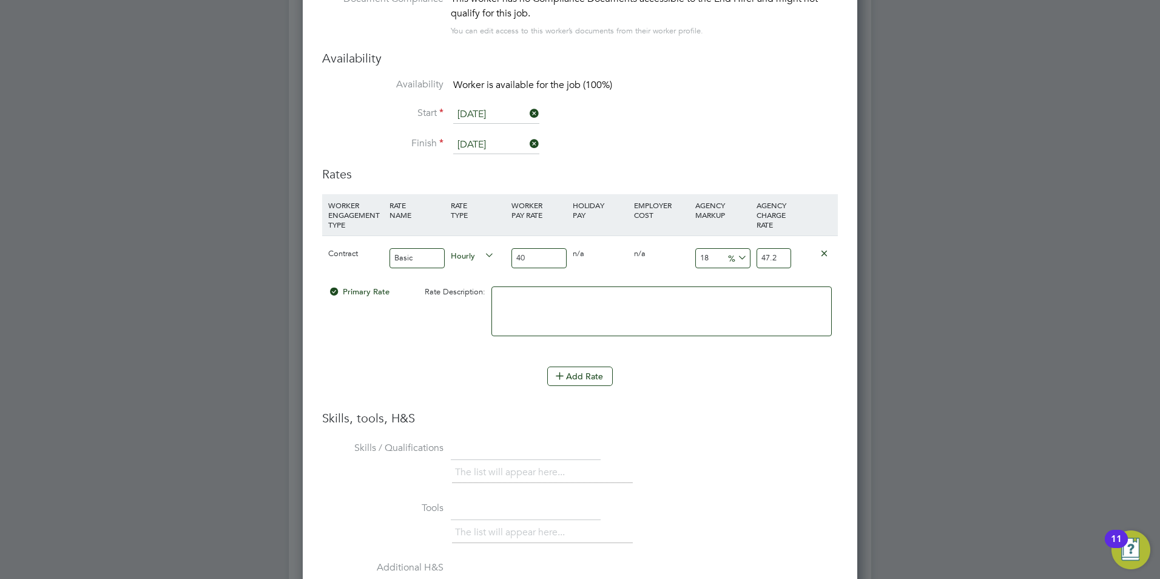
type input "2"
type input "40.8"
type input "23"
type input "49.2"
type input "23"
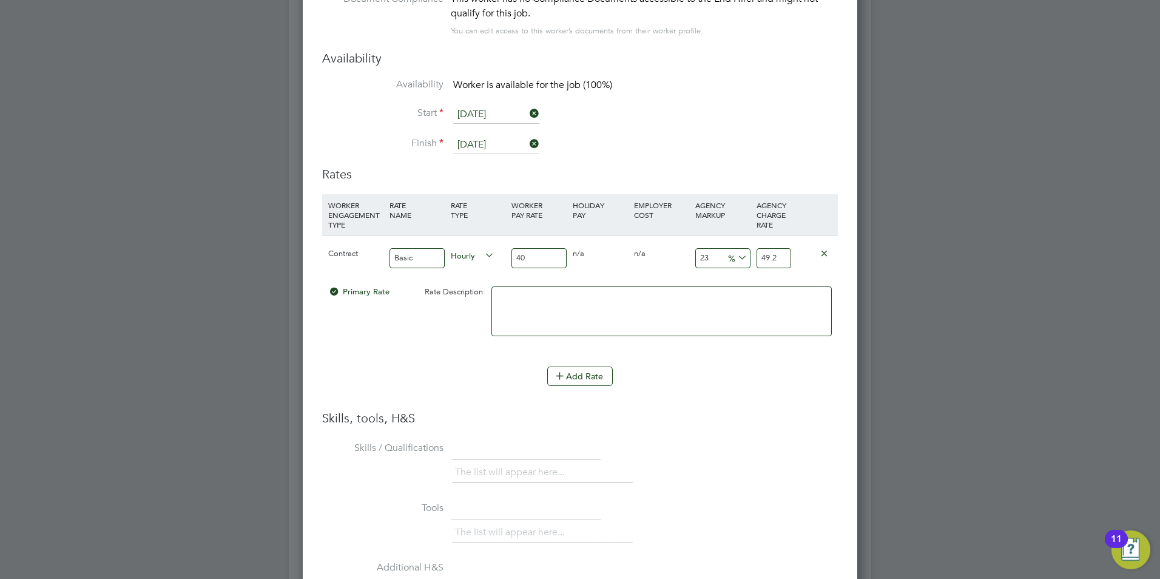
click at [715, 380] on div "Add Rate" at bounding box center [580, 375] width 516 height 19
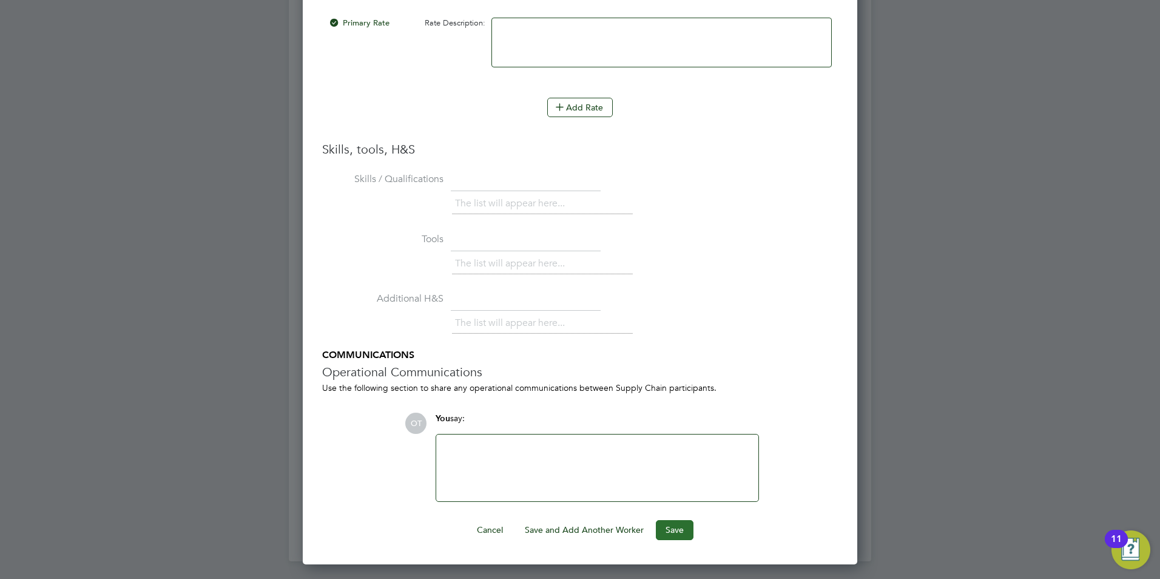
click at [677, 533] on button "Save" at bounding box center [675, 529] width 38 height 19
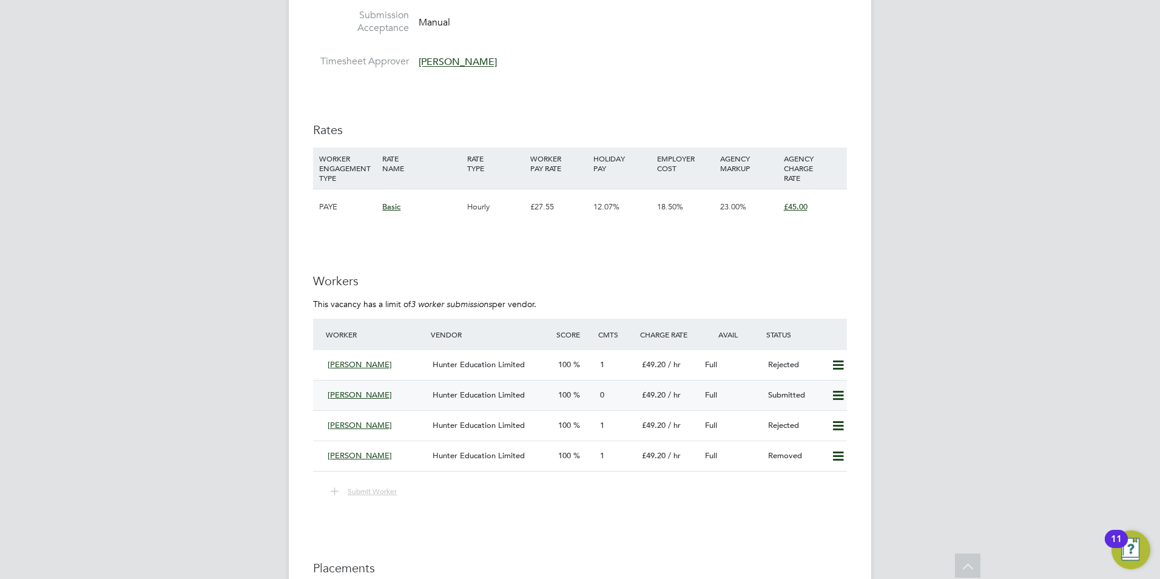
click at [459, 393] on span "Hunter Education Limited" at bounding box center [479, 394] width 92 height 10
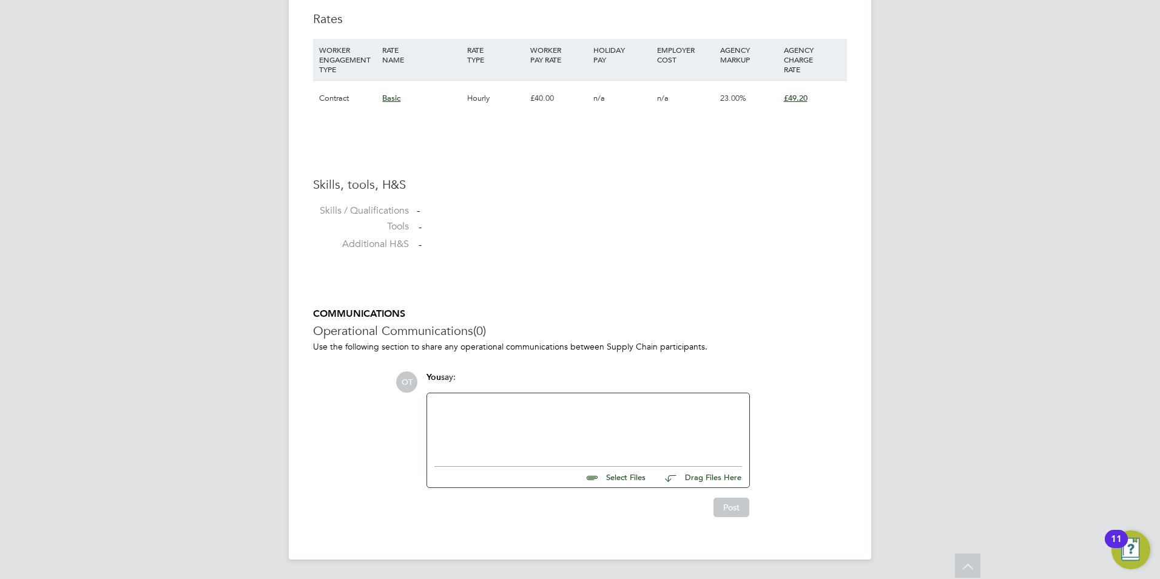
click at [488, 406] on div at bounding box center [588, 426] width 308 height 52
drag, startPoint x: 490, startPoint y: 427, endPoint x: 419, endPoint y: 396, distance: 78.2
click at [419, 396] on div "OT You say: Juts Select Files Drag Files Here Drop your files here Post" at bounding box center [621, 444] width 451 height 146
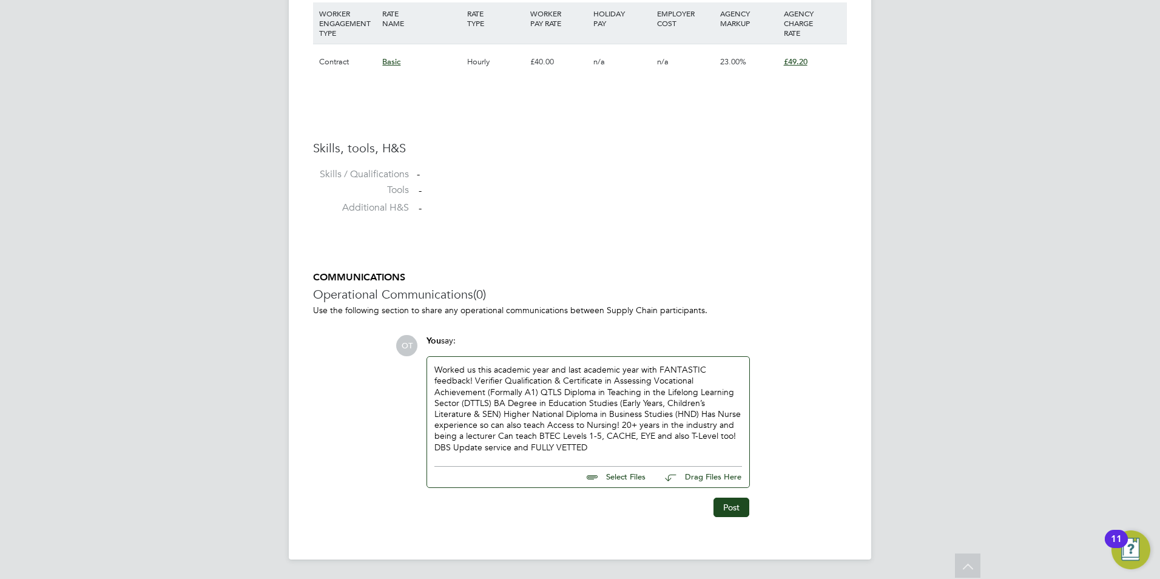
click at [603, 446] on div "Worked us this academic year and last academic year with FANTASTIC feedback! Ve…" at bounding box center [588, 408] width 308 height 89
click at [732, 502] on button "Post" at bounding box center [731, 506] width 36 height 19
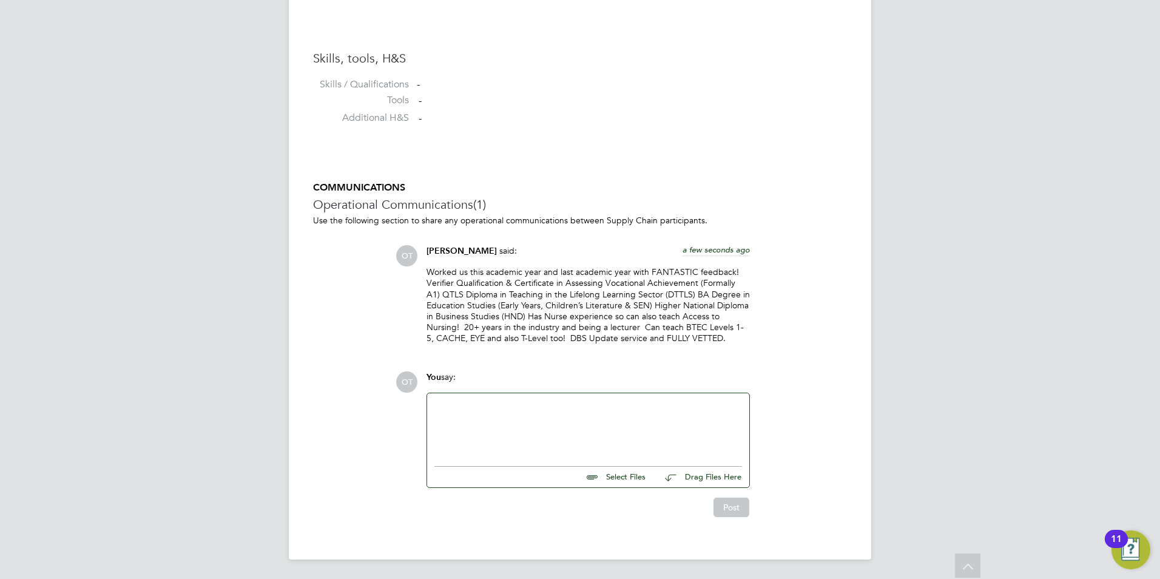
click at [627, 479] on input "file" at bounding box center [651, 475] width 182 height 17
type input "C:\fakepath\J59905.docx"
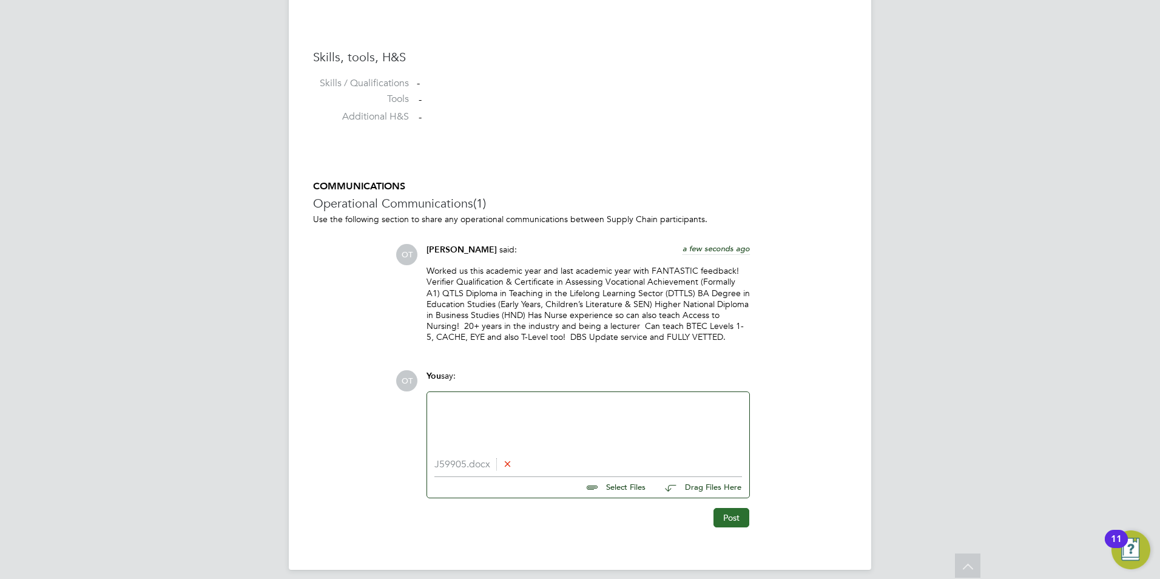
click at [728, 510] on button "Post" at bounding box center [731, 517] width 36 height 19
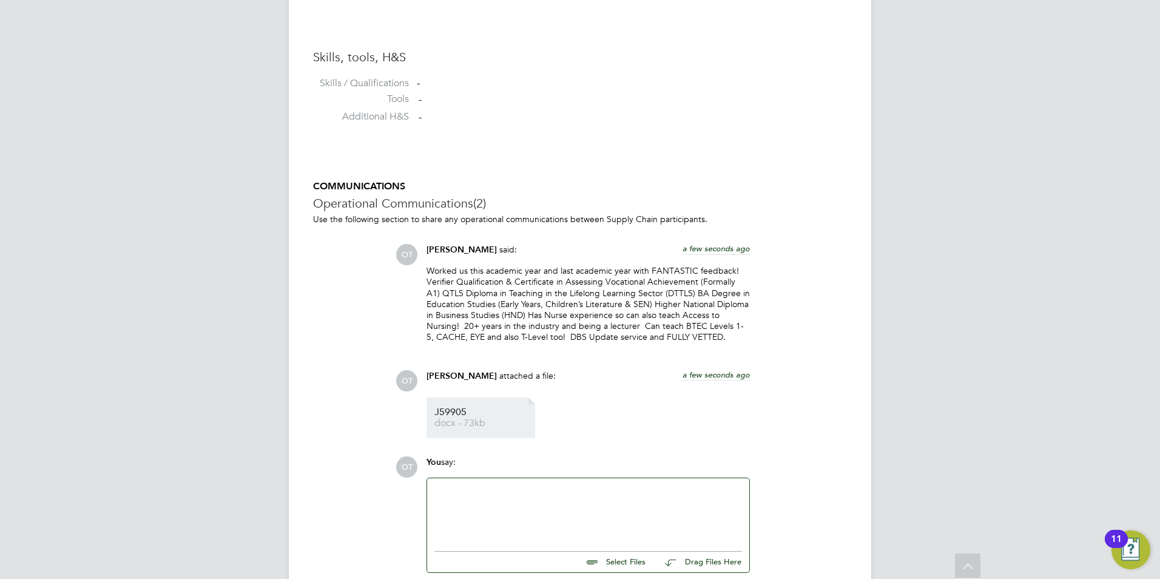
click at [477, 420] on span "docx - 73kb" at bounding box center [482, 423] width 97 height 9
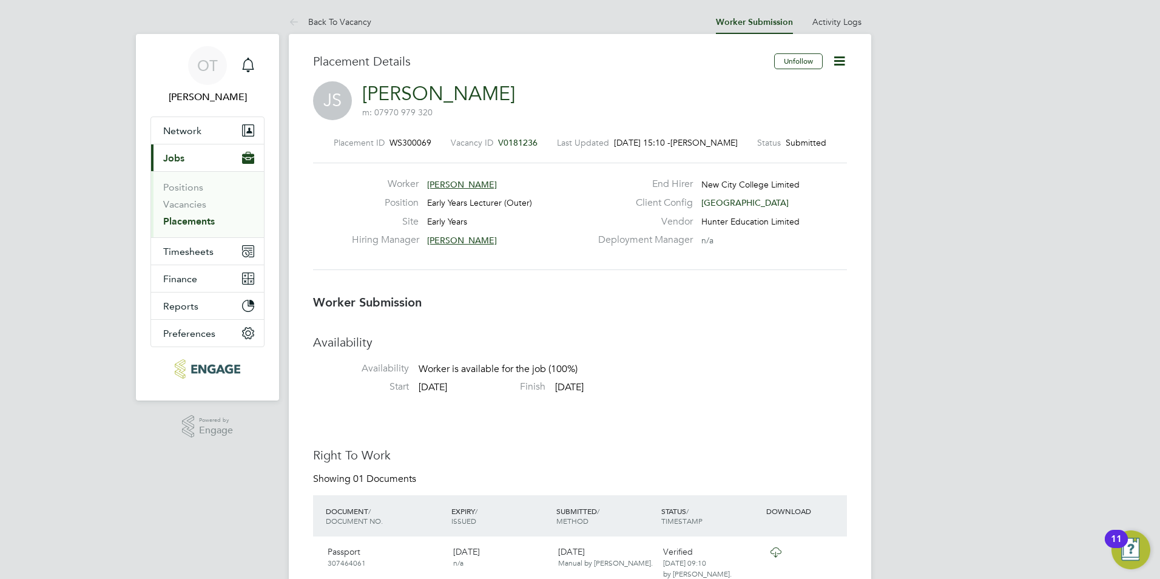
click at [352, 27] on li "Back To Vacancy" at bounding box center [330, 22] width 83 height 24
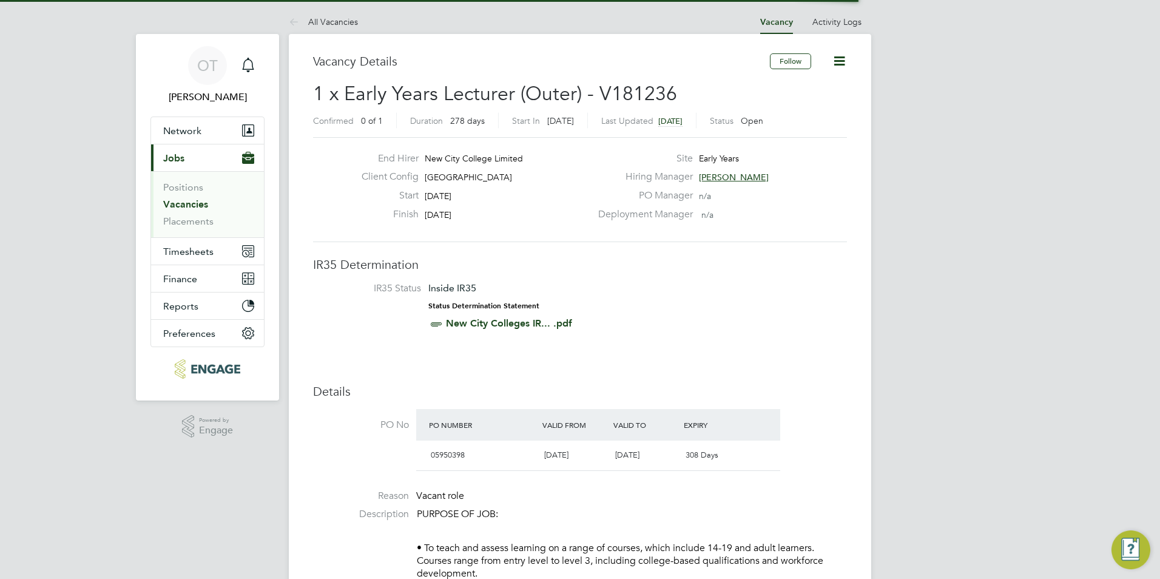
scroll to position [21, 114]
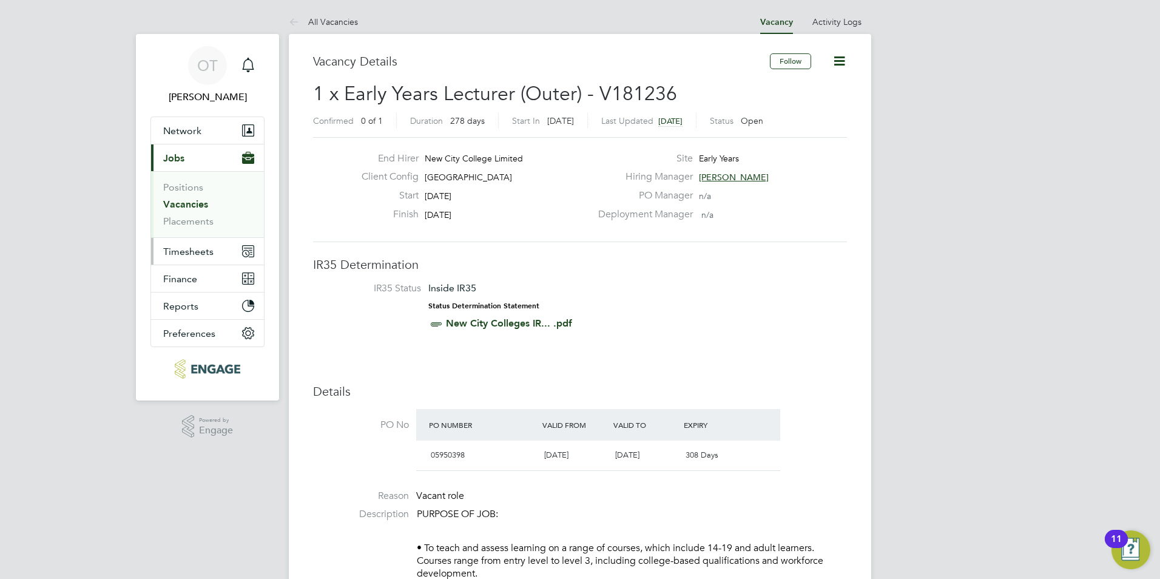
click at [200, 248] on span "Timesheets" at bounding box center [188, 252] width 50 height 12
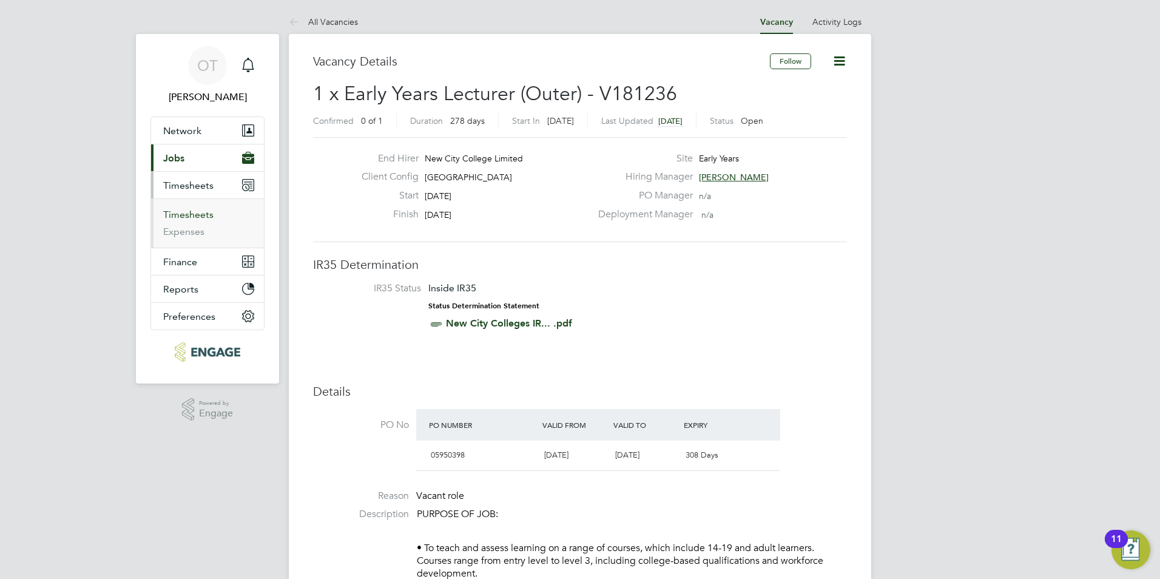
click at [198, 215] on link "Timesheets" at bounding box center [188, 215] width 50 height 12
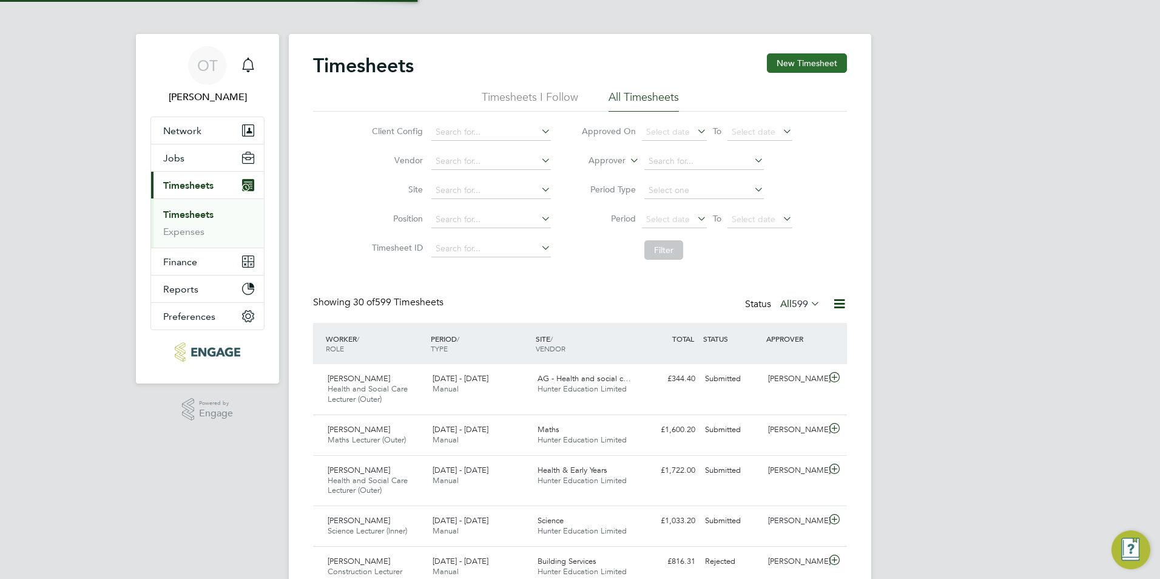
scroll to position [41, 106]
click at [809, 57] on button "New Timesheet" at bounding box center [807, 62] width 80 height 19
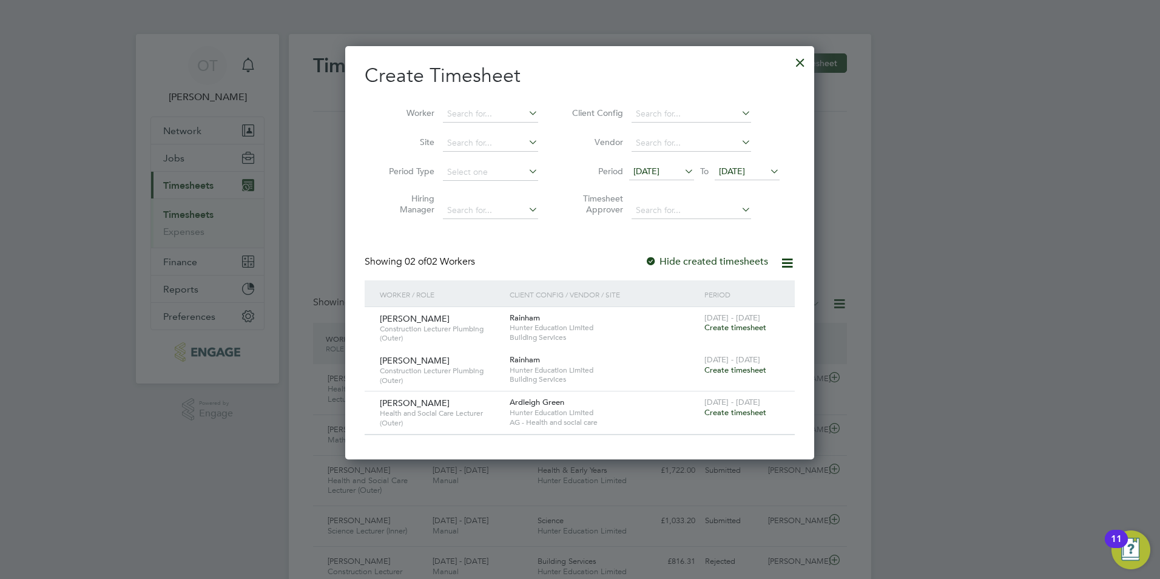
click at [659, 168] on span "[DATE]" at bounding box center [646, 171] width 26 height 11
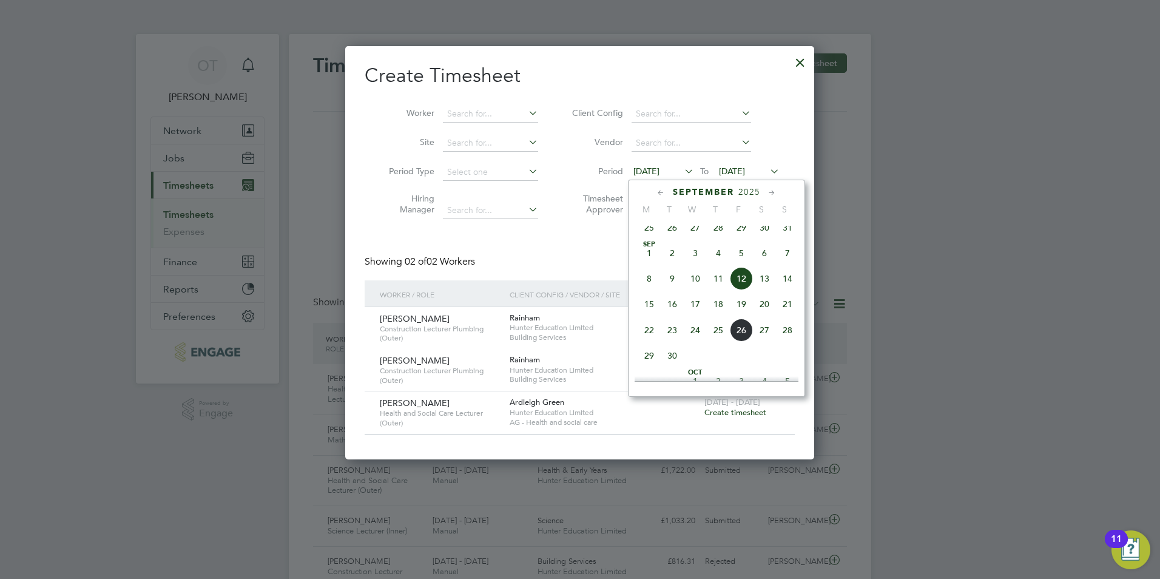
click at [644, 342] on span "22" at bounding box center [649, 329] width 23 height 23
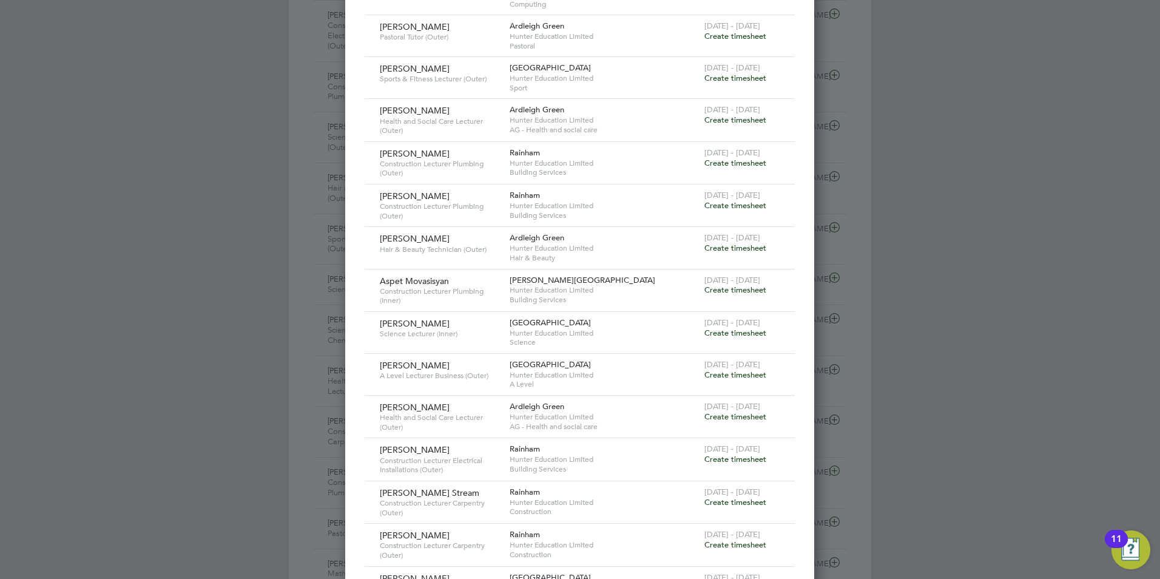
click at [723, 328] on span "Create timesheet" at bounding box center [735, 333] width 62 height 10
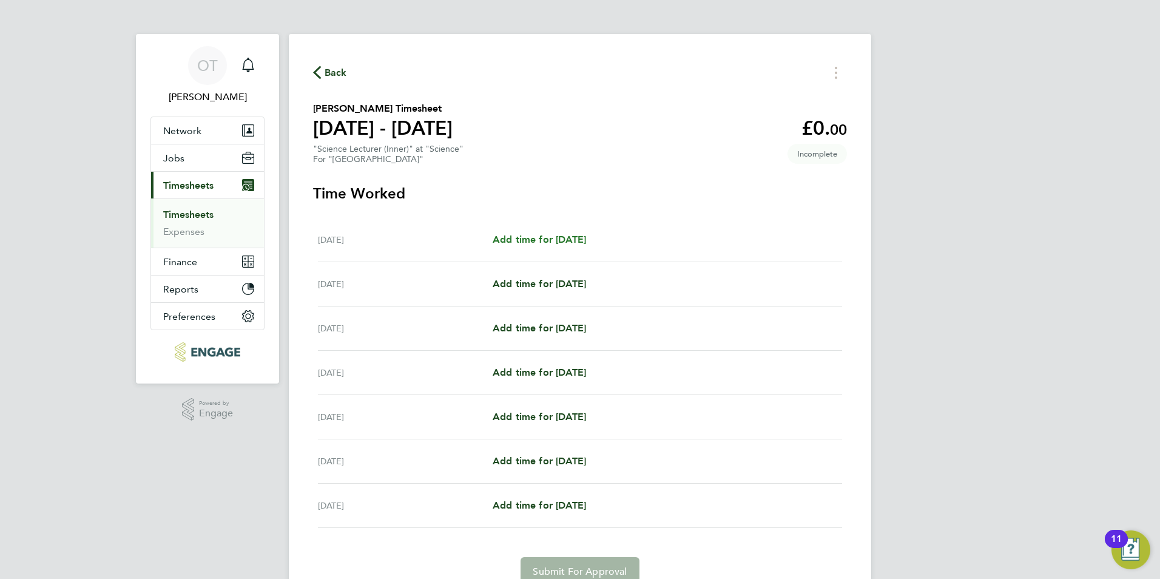
click at [528, 241] on span "Add time for [DATE]" at bounding box center [539, 240] width 93 height 12
select select "60"
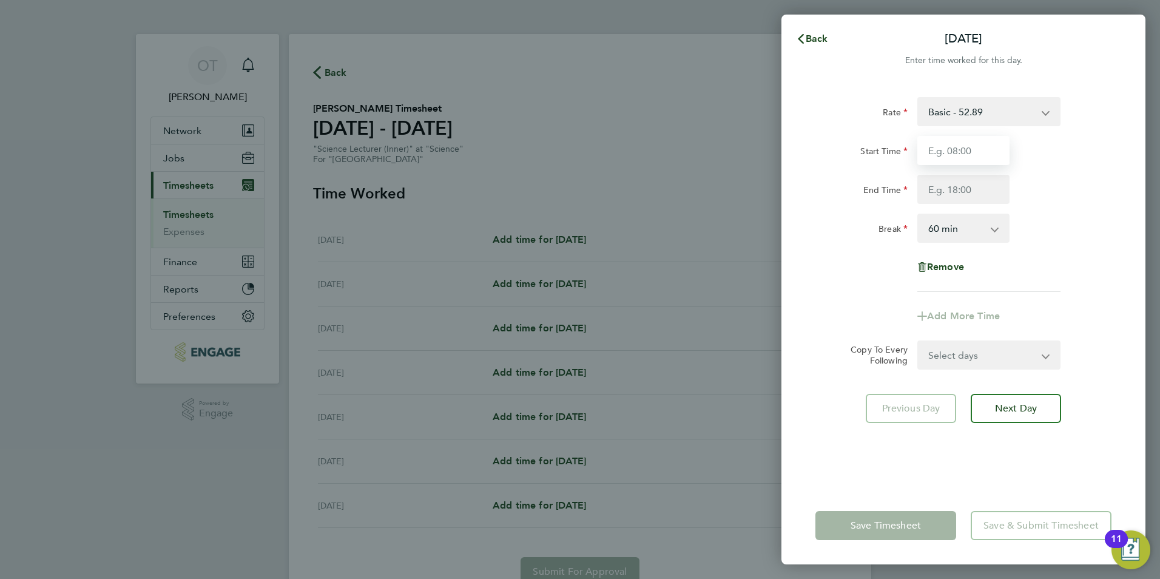
click at [976, 150] on input "Start Time" at bounding box center [963, 150] width 92 height 29
type input "01:00"
type input "5"
type input "17:00"
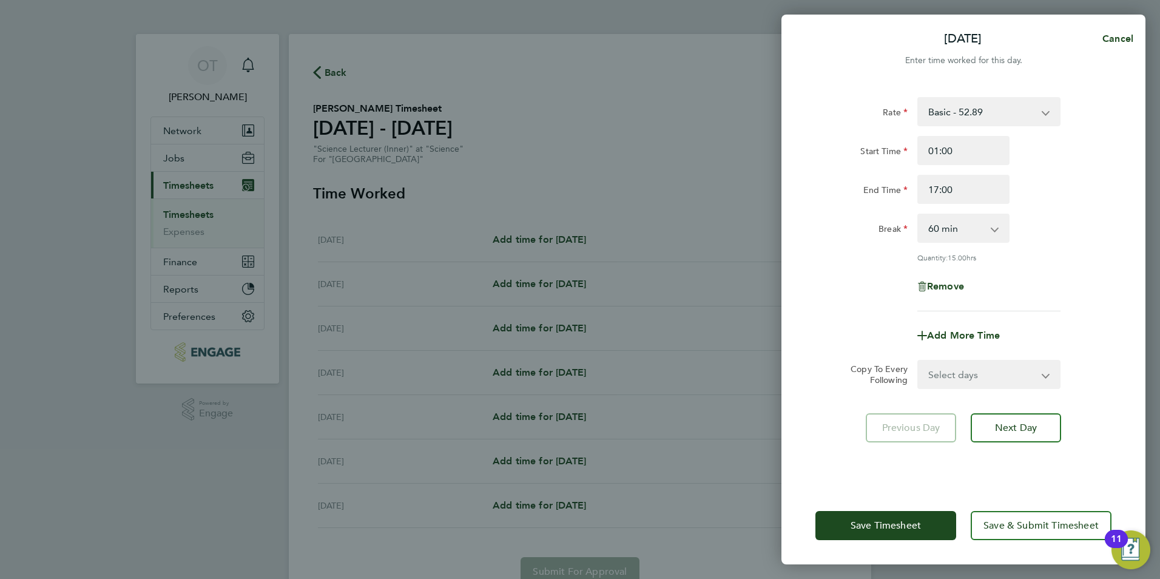
drag, startPoint x: 1067, startPoint y: 167, endPoint x: 1041, endPoint y: 195, distance: 37.3
click at [1066, 167] on div "Start Time 01:00 End Time 17:00" at bounding box center [963, 170] width 306 height 68
click at [957, 237] on select "0 min 15 min 30 min 45 min 60 min 75 min 90 min" at bounding box center [955, 228] width 75 height 27
select select "30"
click at [918, 215] on select "0 min 15 min 30 min 45 min 60 min 75 min 90 min" at bounding box center [955, 228] width 75 height 27
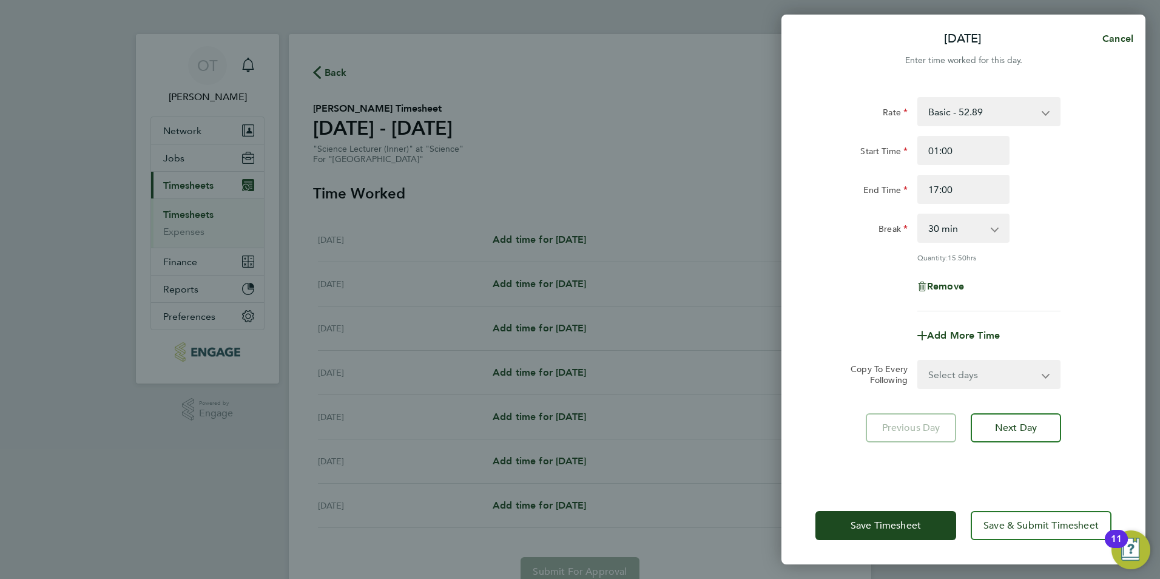
click at [901, 263] on div "Rate Basic - 52.89 Start Time 01:00 End Time 17:00 Break 0 min 15 min 30 min 45…" at bounding box center [963, 204] width 296 height 214
click at [1037, 428] on span "Next Day" at bounding box center [1016, 428] width 42 height 12
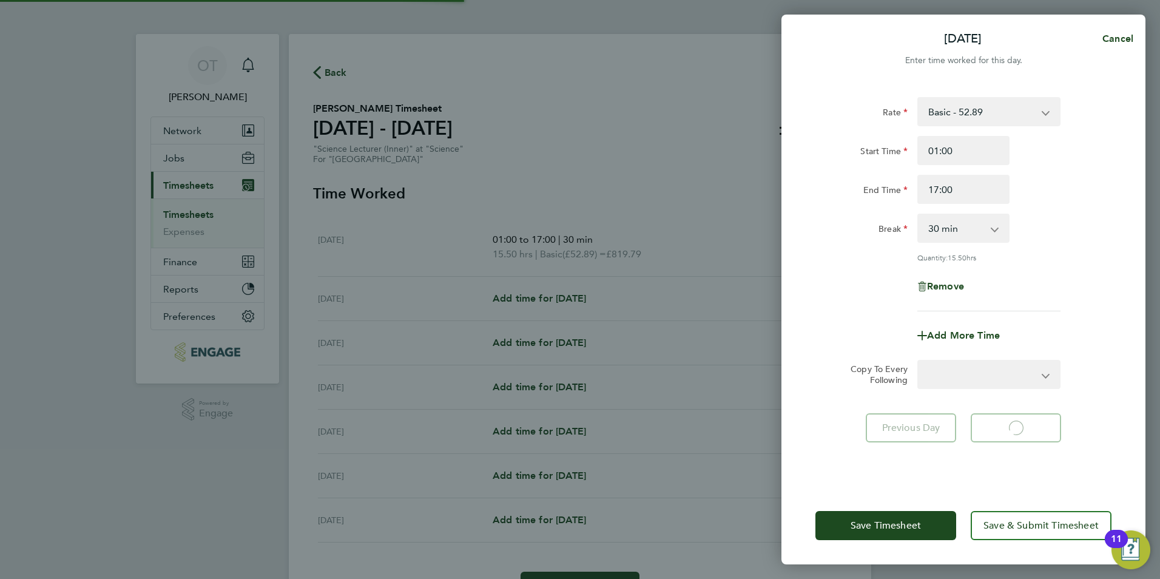
select select "60"
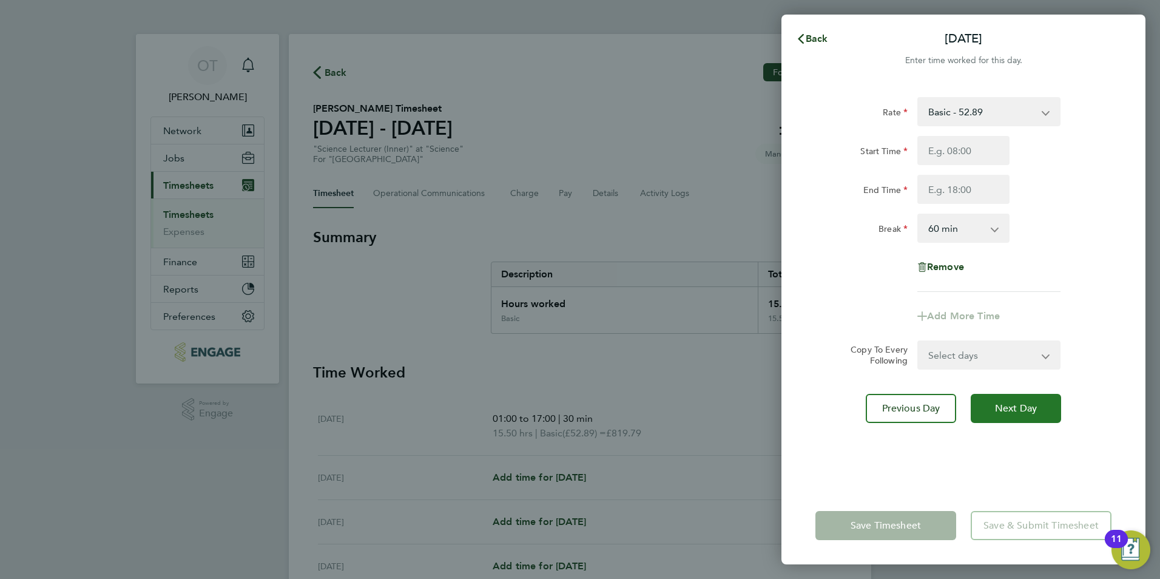
drag, startPoint x: 1008, startPoint y: 399, endPoint x: 1017, endPoint y: 396, distance: 9.0
click at [1008, 399] on button "Next Day" at bounding box center [1016, 408] width 90 height 29
select select "60"
click at [946, 155] on input "Start Time" at bounding box center [963, 150] width 92 height 29
type input "09:00"
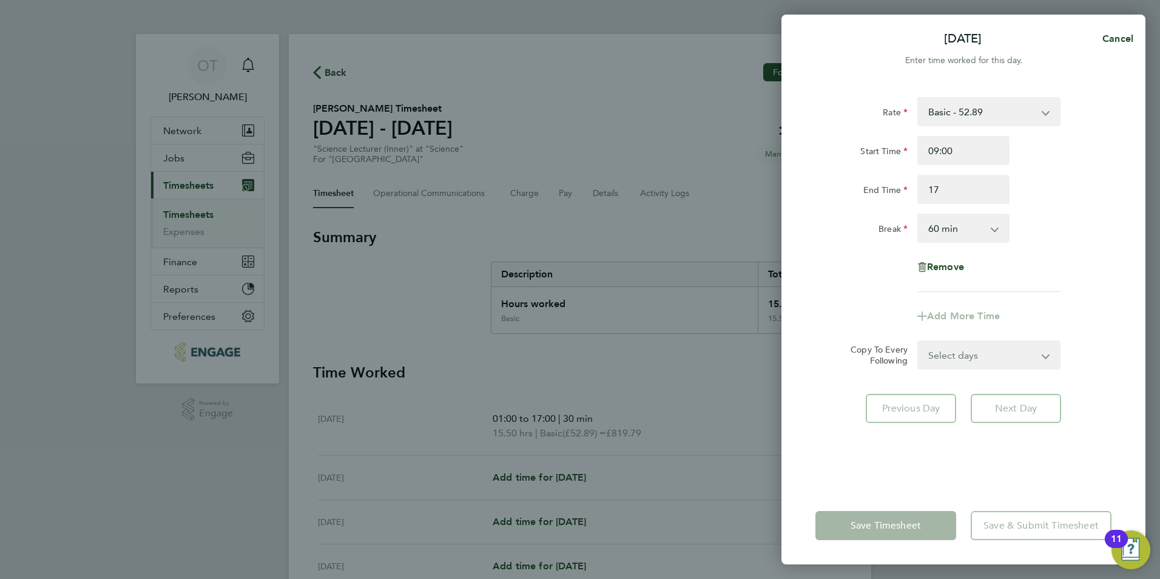
type input "17:00"
click at [1033, 154] on div "Start Time 09:00" at bounding box center [963, 150] width 306 height 29
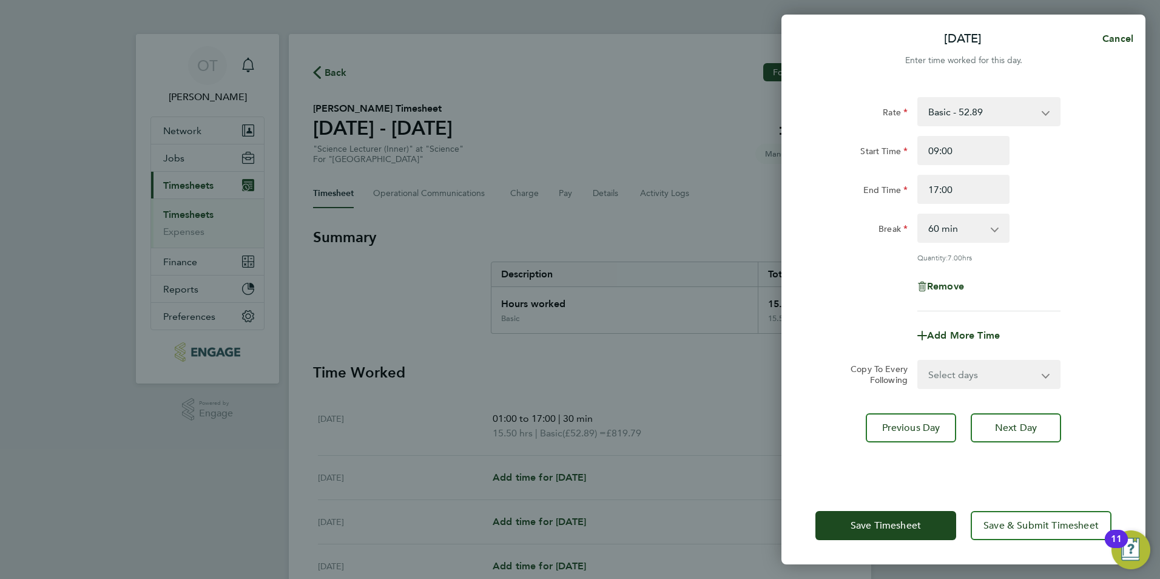
click at [998, 441] on div "Rate Basic - 52.89 Start Time 09:00 End Time 17:00 Break 0 min 15 min 30 min 45…" at bounding box center [963, 285] width 364 height 404
click at [1008, 426] on span "Next Day" at bounding box center [1016, 428] width 42 height 12
select select "60"
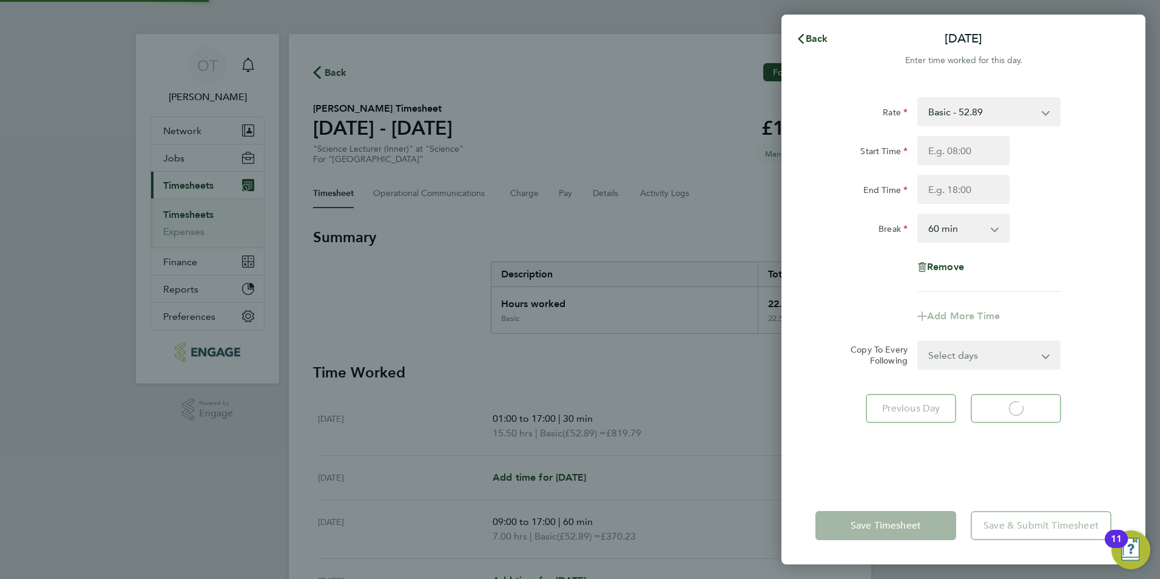
select select "60"
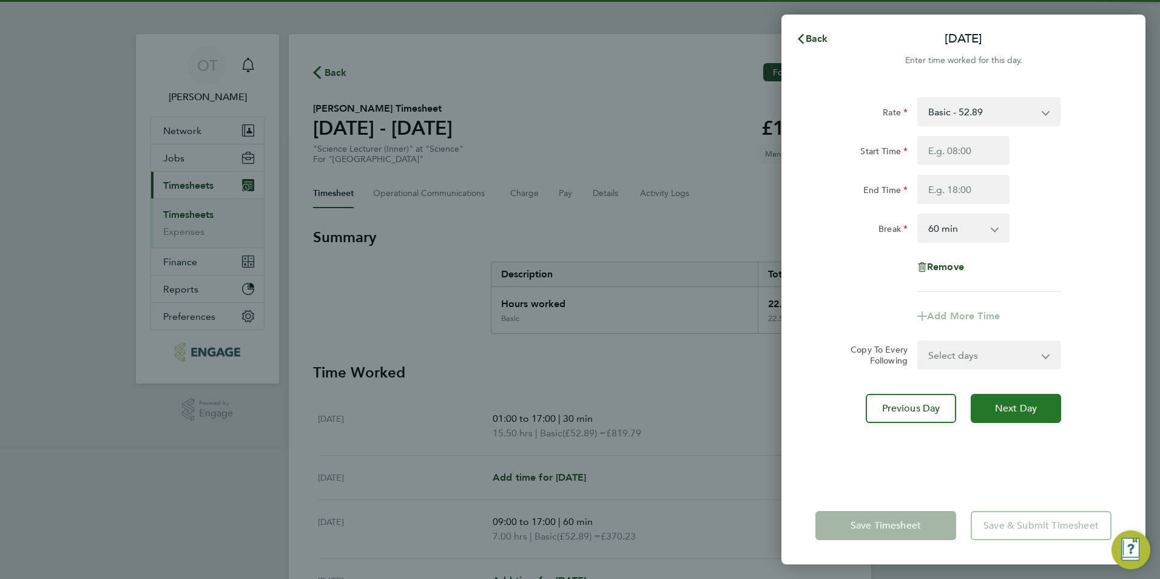
click at [1020, 411] on span "Next Day" at bounding box center [1016, 408] width 42 height 12
select select "60"
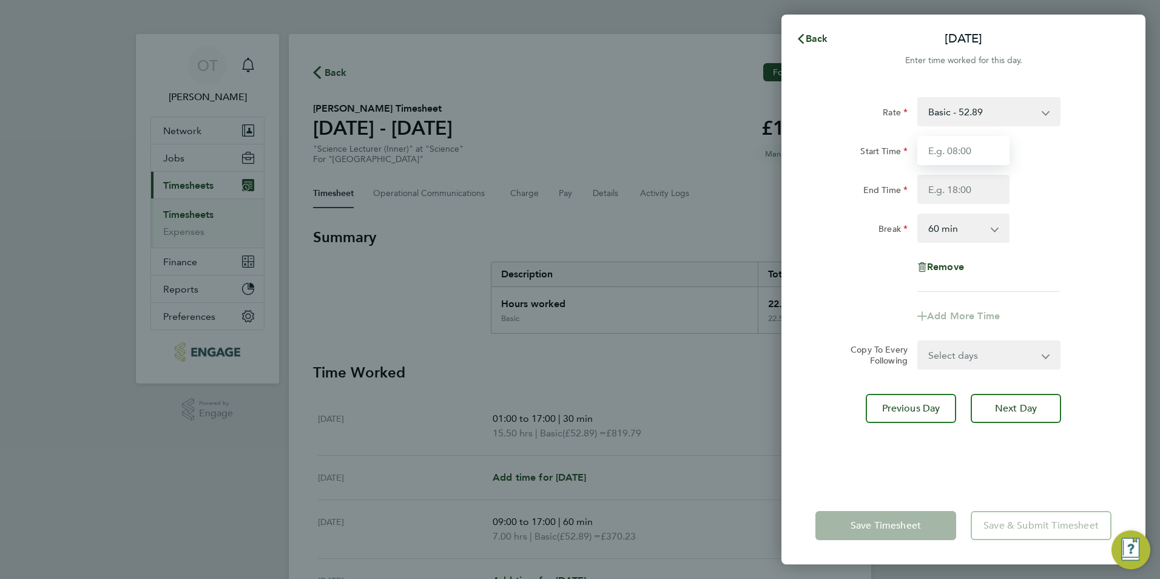
click at [966, 156] on input "Start Time" at bounding box center [963, 150] width 92 height 29
type input "09:00"
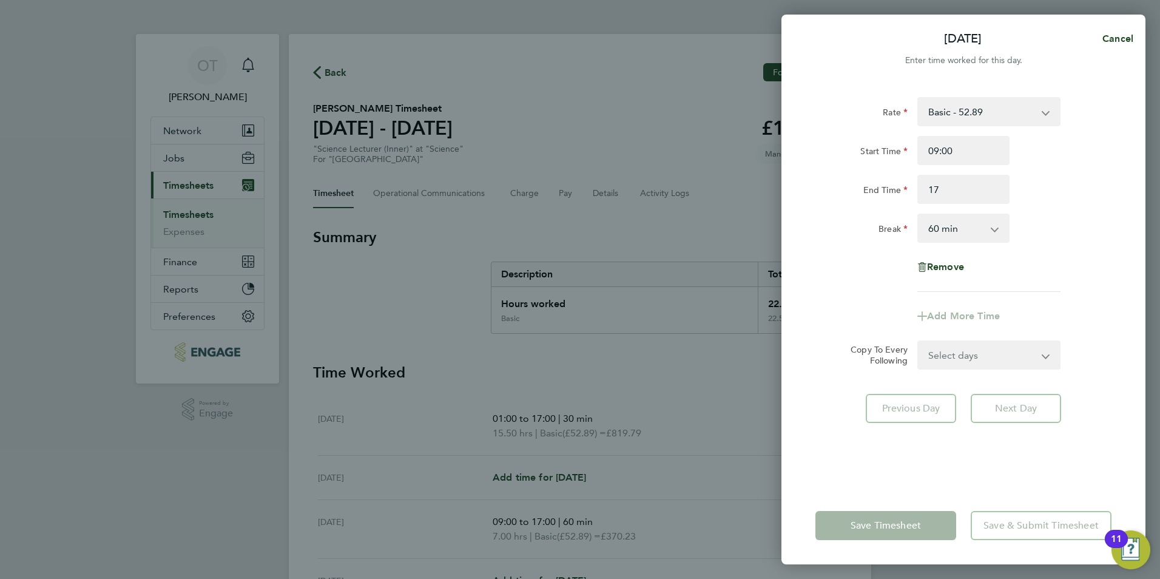
type input "17:00"
click at [1036, 158] on div "Start Time 09:00" at bounding box center [963, 150] width 306 height 29
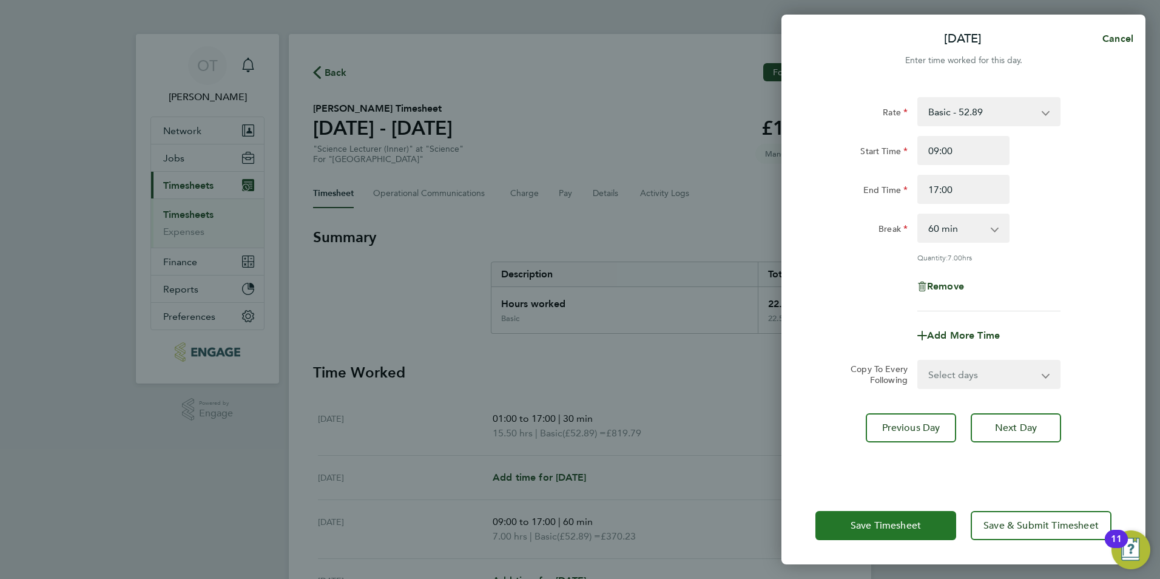
click at [904, 537] on button "Save Timesheet" at bounding box center [885, 525] width 141 height 29
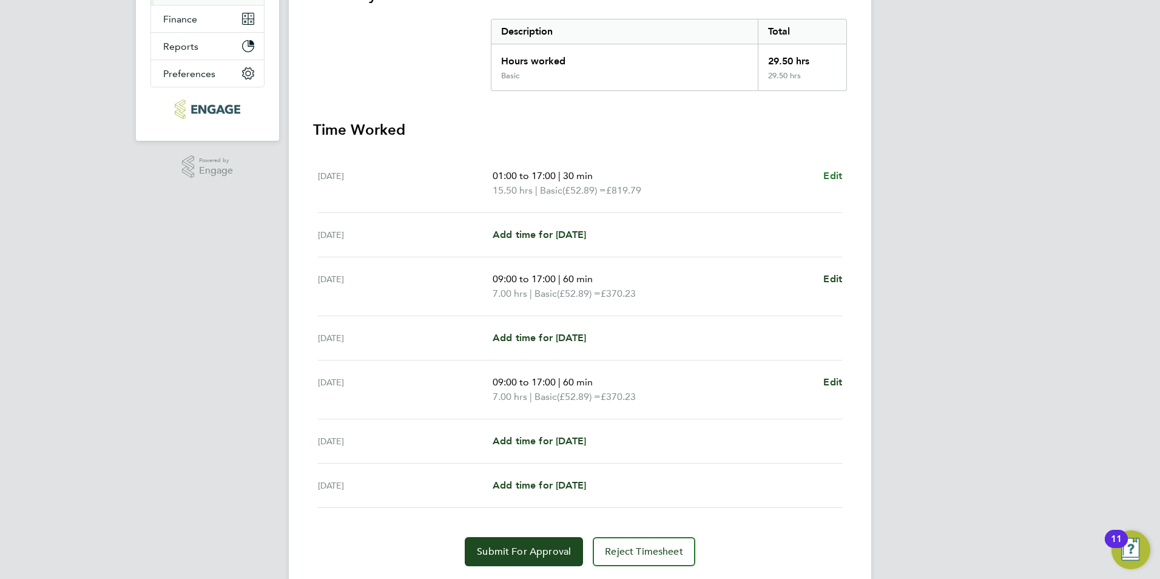
click at [827, 172] on span "Edit" at bounding box center [832, 176] width 19 height 12
select select "30"
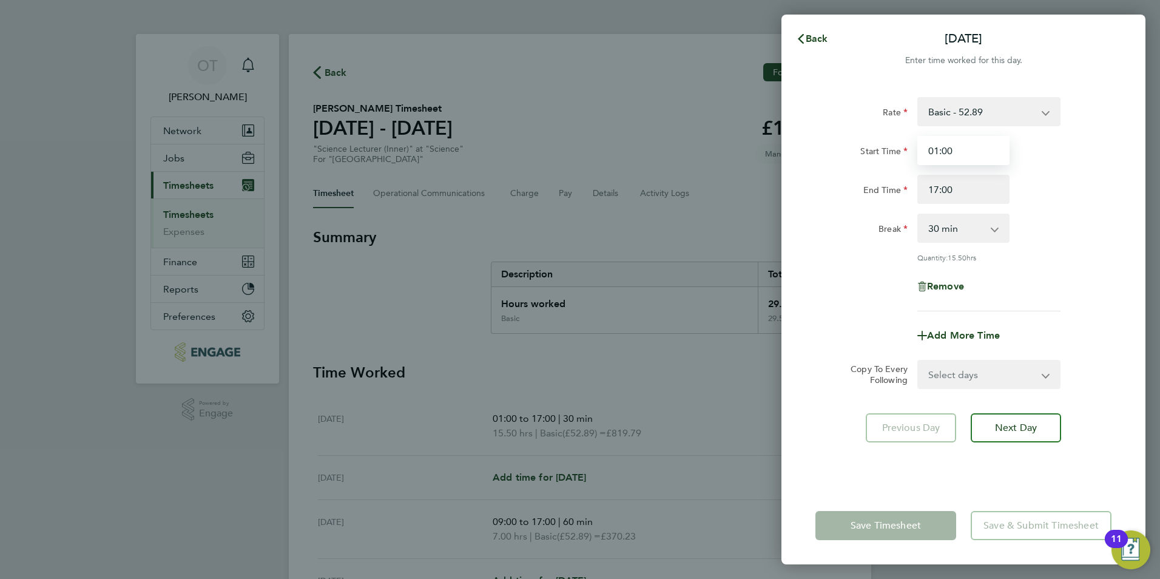
drag, startPoint x: 952, startPoint y: 148, endPoint x: 914, endPoint y: 143, distance: 38.6
click at [914, 143] on div "01:00" at bounding box center [963, 150] width 102 height 29
type input "13:00"
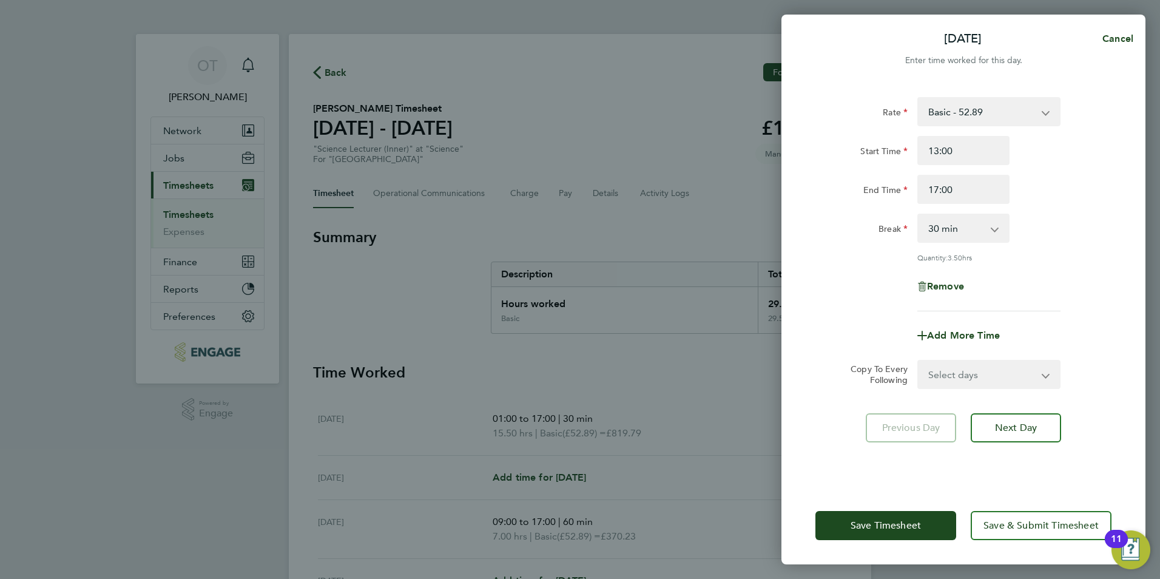
drag, startPoint x: 1028, startPoint y: 144, endPoint x: 1023, endPoint y: 159, distance: 15.2
click at [1028, 144] on div "Start Time 13:00" at bounding box center [963, 150] width 306 height 29
click at [888, 535] on button "Save Timesheet" at bounding box center [885, 525] width 141 height 29
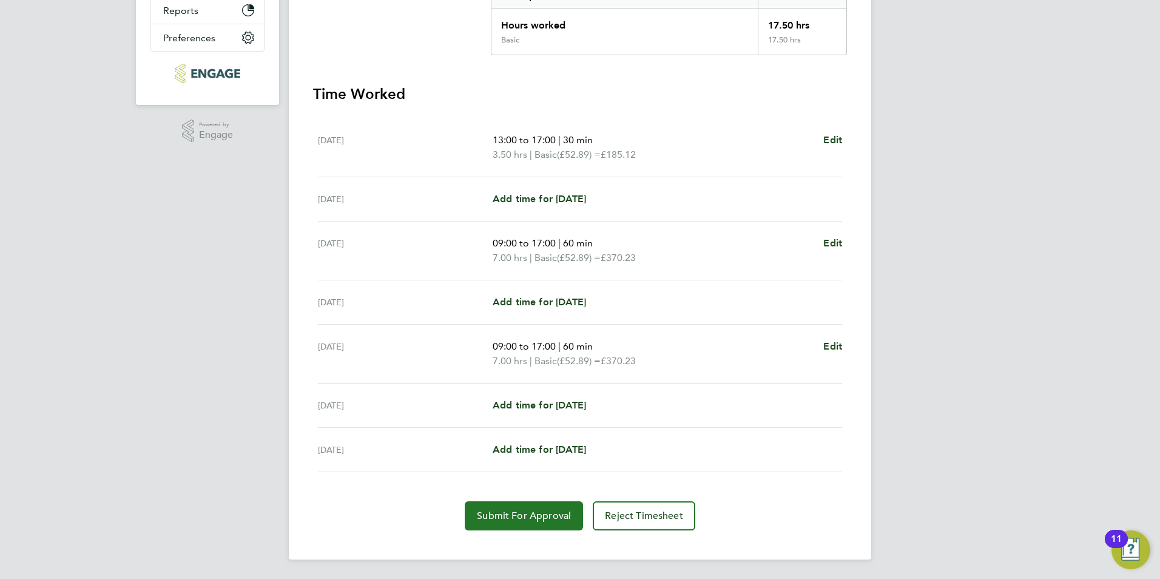
click at [521, 517] on span "Submit For Approval" at bounding box center [524, 516] width 94 height 12
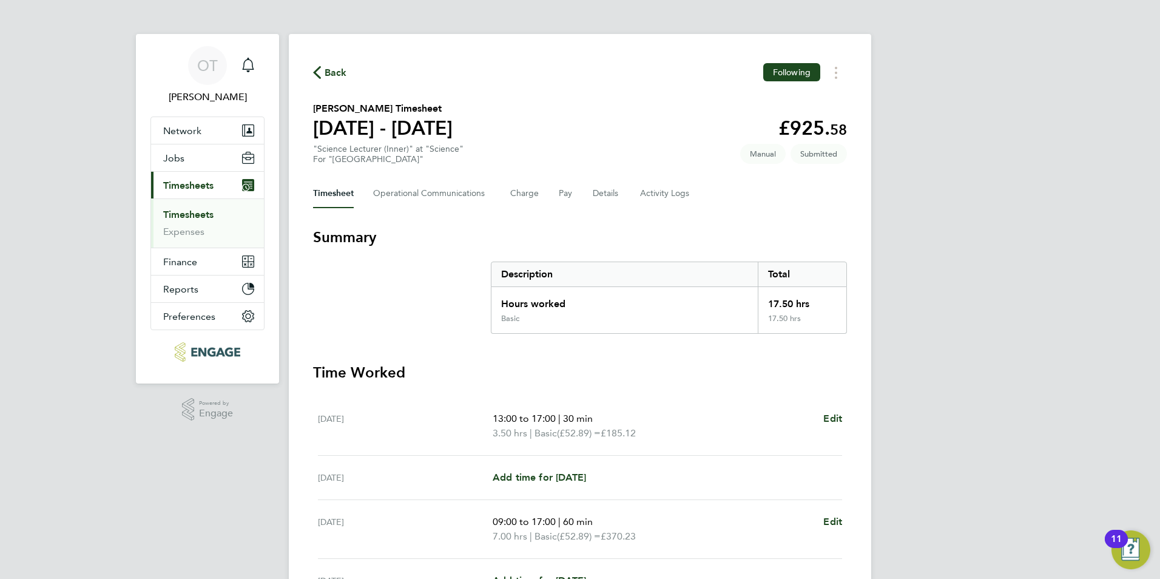
click at [327, 74] on span "Back" at bounding box center [336, 73] width 22 height 15
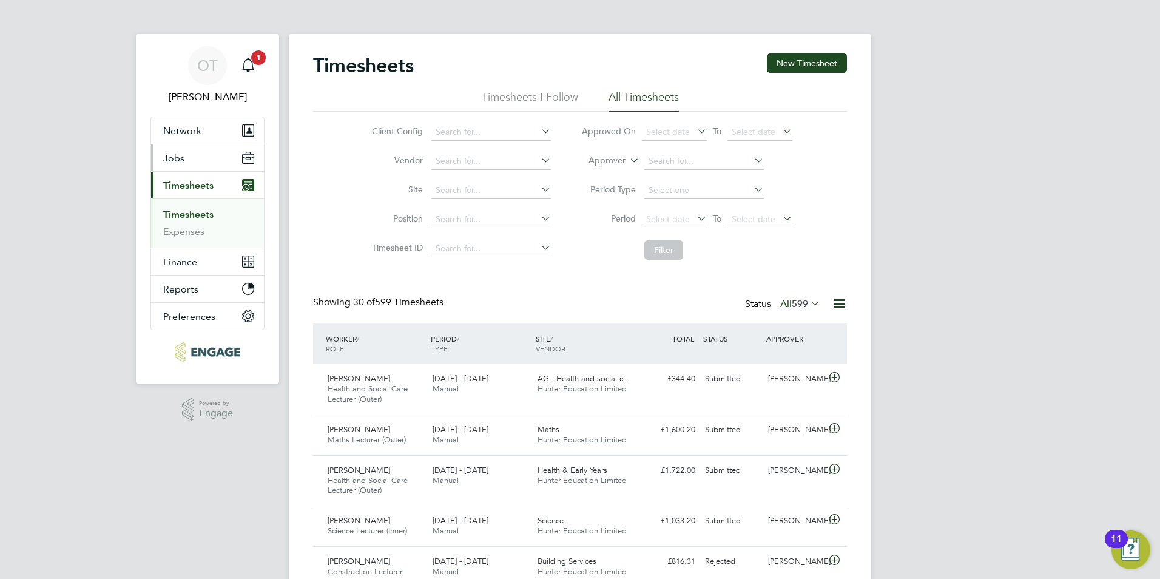
click at [201, 154] on button "Jobs" at bounding box center [207, 157] width 113 height 27
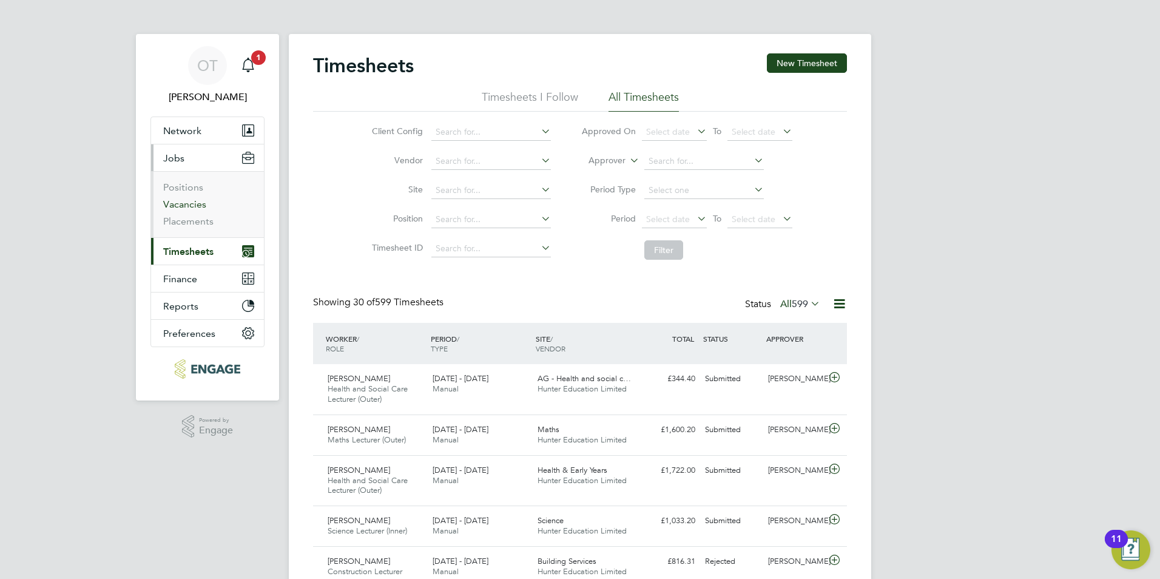
click at [195, 203] on link "Vacancies" at bounding box center [184, 204] width 43 height 12
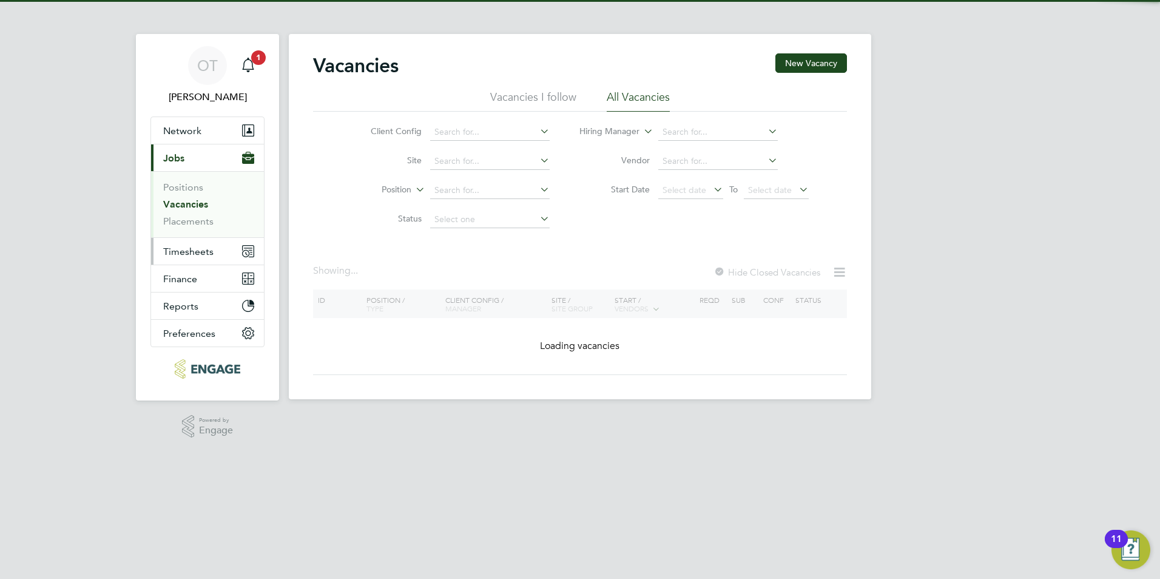
click at [202, 251] on span "Timesheets" at bounding box center [188, 252] width 50 height 12
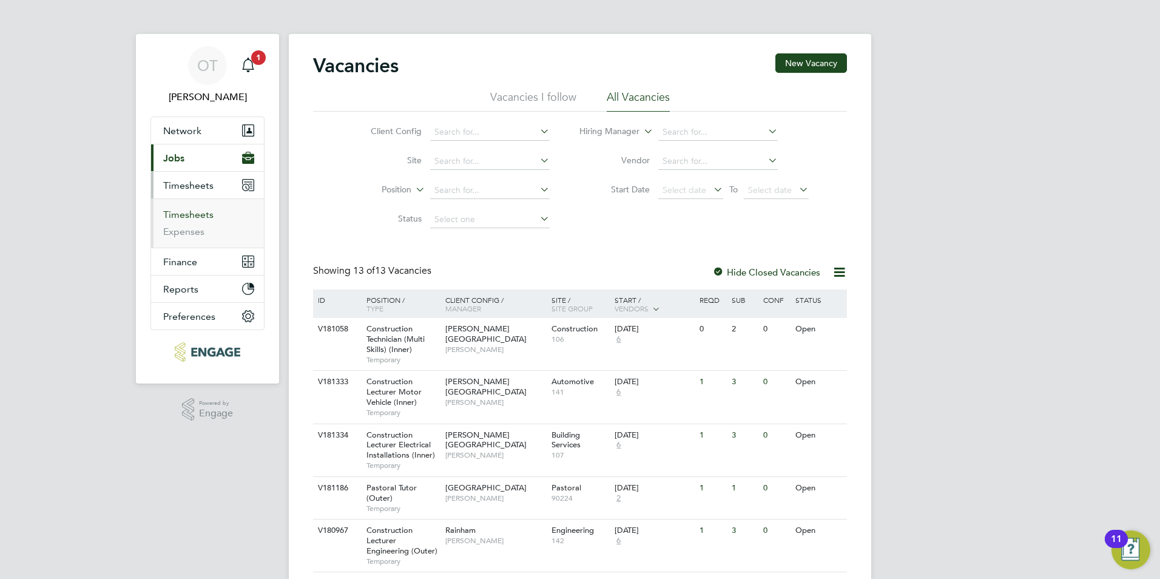
click at [194, 215] on link "Timesheets" at bounding box center [188, 215] width 50 height 12
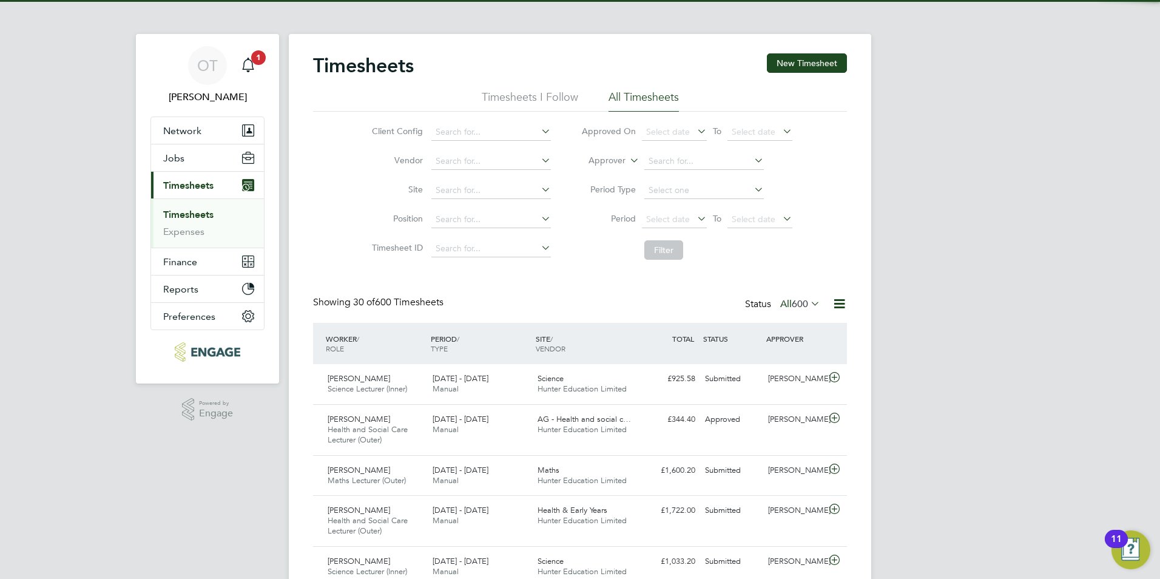
scroll to position [31, 106]
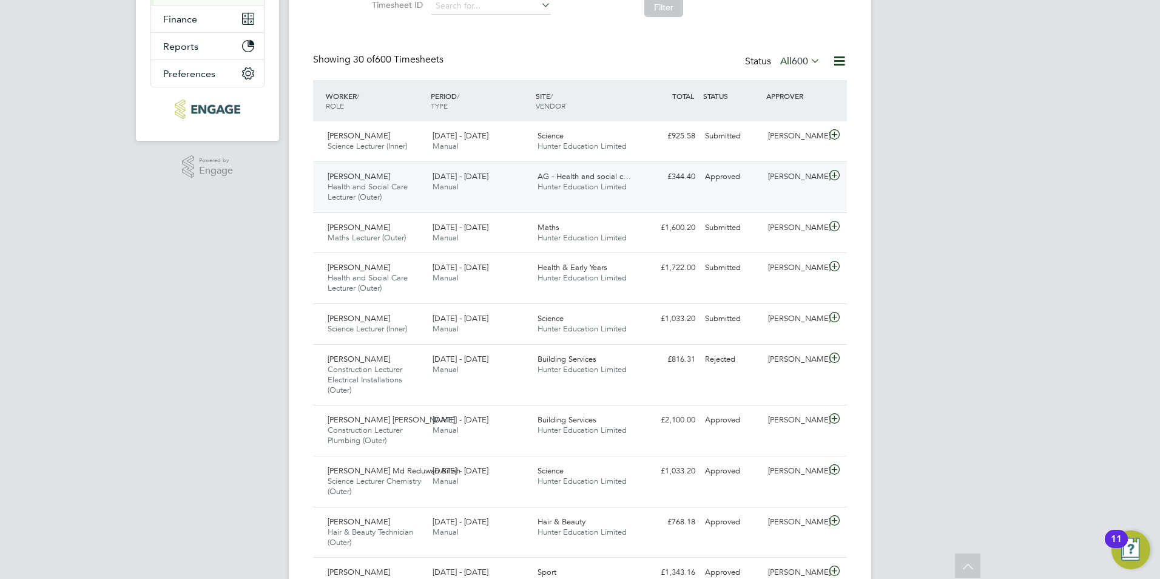
click at [615, 195] on div "AG - Health and social c… Hunter Education Limited" at bounding box center [585, 182] width 105 height 30
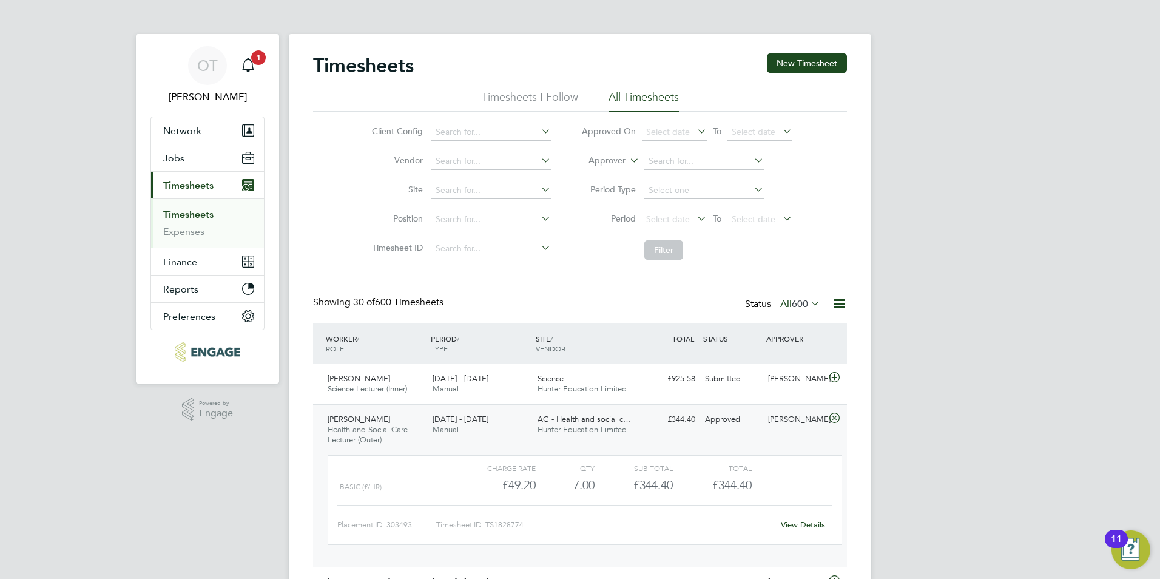
click at [439, 434] on div "[DATE] - [DATE] Manual" at bounding box center [480, 424] width 105 height 30
